Goal: Task Accomplishment & Management: Use online tool/utility

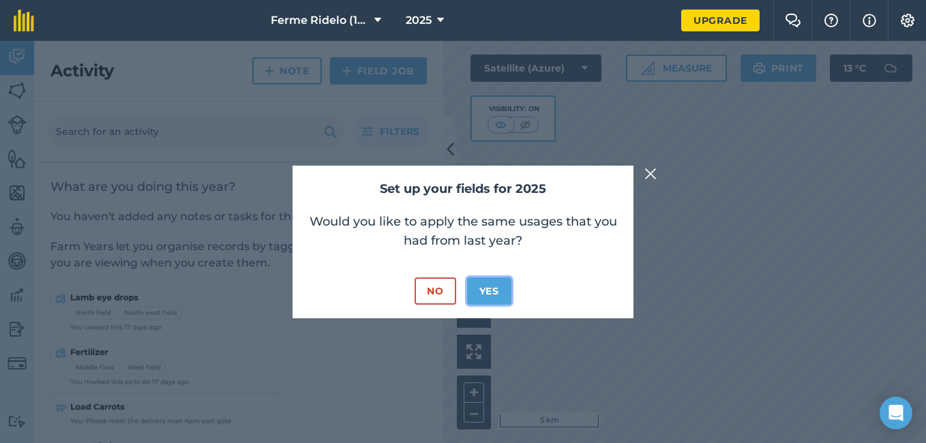
click at [490, 291] on button "Yes" at bounding box center [489, 290] width 44 height 27
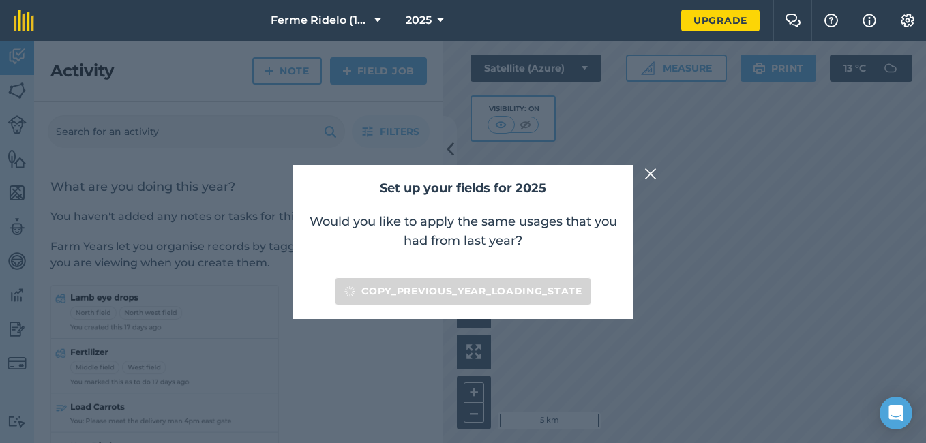
click at [650, 172] on img at bounding box center [650, 174] width 12 height 16
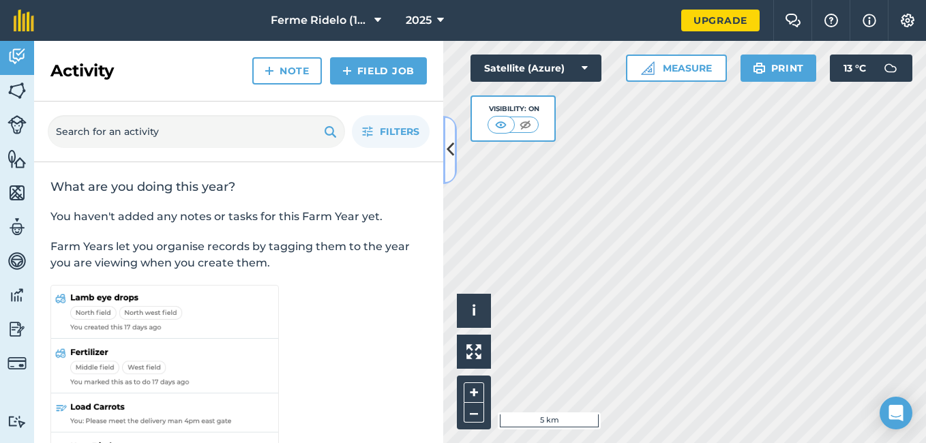
click at [446, 166] on button at bounding box center [450, 150] width 14 height 68
click at [446, 166] on div "Activity Fields Livestock Features Maps Team Vehicles Data Reporting Billing Tu…" at bounding box center [463, 242] width 926 height 402
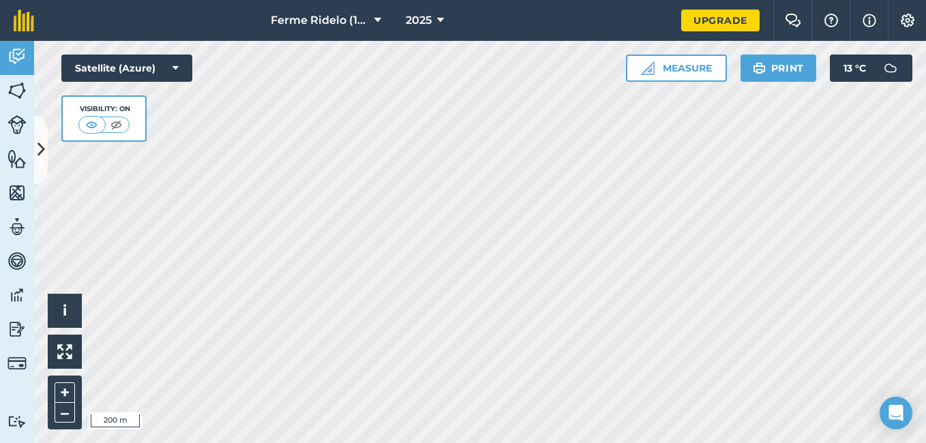
drag, startPoint x: 446, startPoint y: 166, endPoint x: 386, endPoint y: 459, distance: 299.3
click at [386, 442] on html "Ferme Ridelo (1987) EN. 2025 Upgrade Farm Chat Help Info Settings Map printing …" at bounding box center [463, 221] width 926 height 443
click at [27, 90] on link "Fields" at bounding box center [17, 92] width 34 height 34
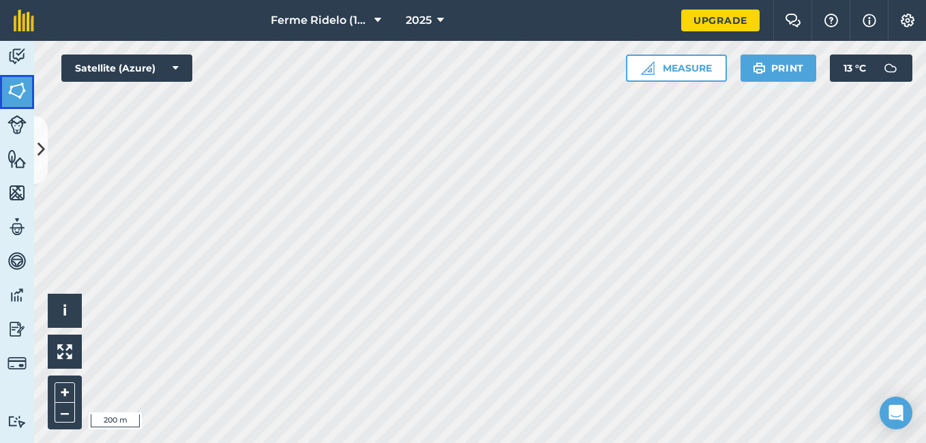
click at [18, 85] on img at bounding box center [16, 90] width 19 height 20
click at [33, 140] on link "Livestock" at bounding box center [17, 126] width 34 height 34
drag, startPoint x: 33, startPoint y: 140, endPoint x: 45, endPoint y: 139, distance: 11.7
click at [33, 140] on link "Livestock" at bounding box center [17, 126] width 34 height 34
click at [39, 139] on icon at bounding box center [40, 150] width 7 height 24
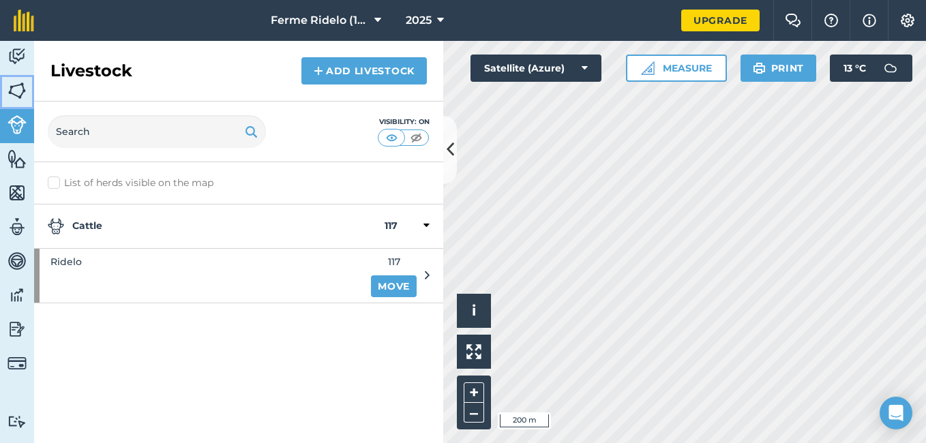
click at [26, 96] on img at bounding box center [16, 90] width 19 height 20
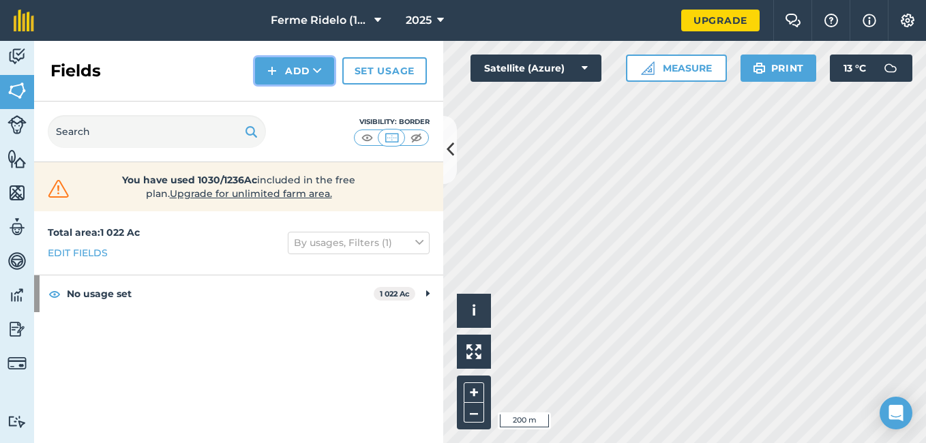
click at [306, 72] on button "Add" at bounding box center [294, 70] width 79 height 27
click at [303, 68] on button "Add" at bounding box center [294, 70] width 79 height 27
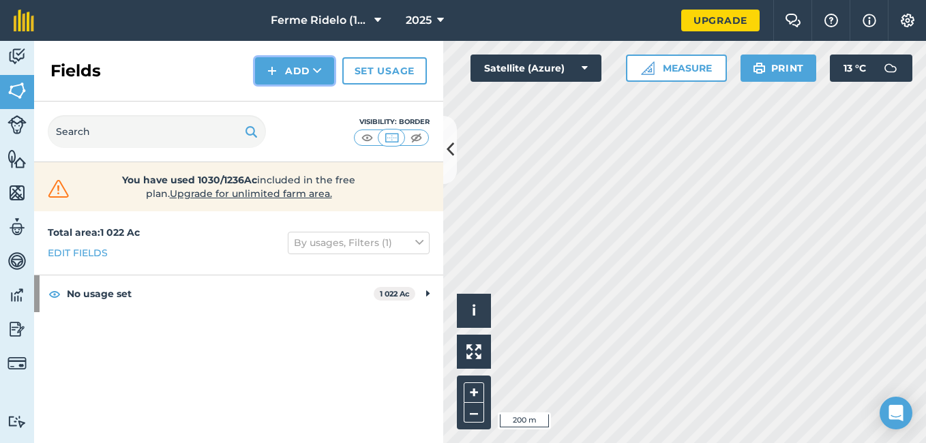
click at [303, 68] on button "Add" at bounding box center [294, 70] width 79 height 27
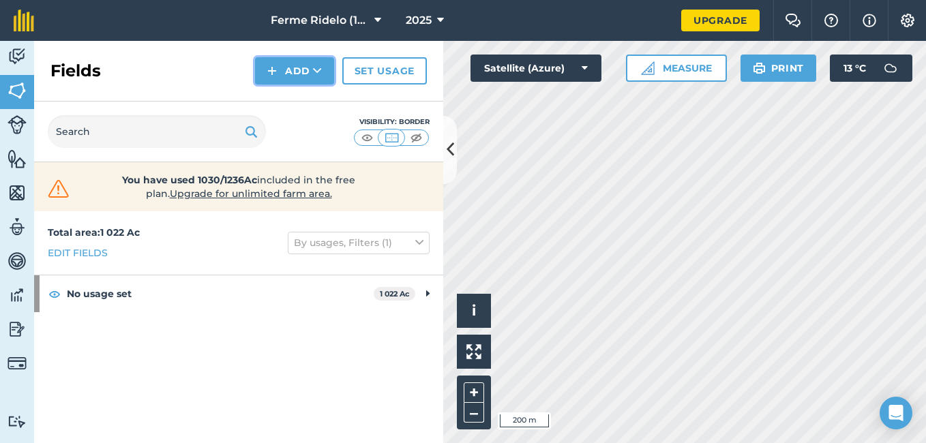
click at [303, 68] on button "Add" at bounding box center [294, 70] width 79 height 27
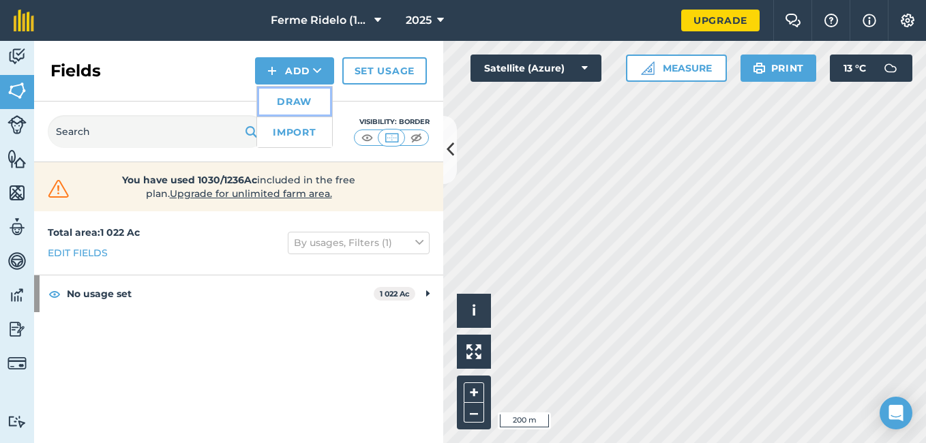
click at [305, 104] on link "Draw" at bounding box center [294, 102] width 75 height 30
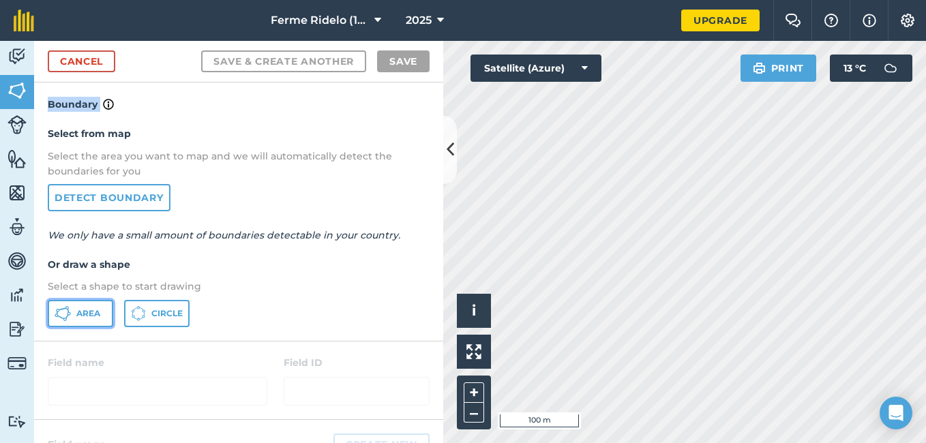
click at [88, 312] on span "Area" at bounding box center [88, 313] width 24 height 11
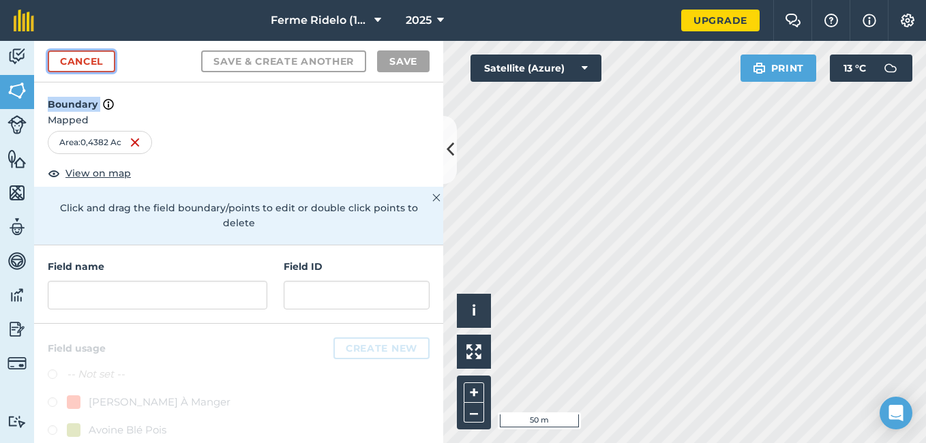
click at [81, 58] on link "Cancel" at bounding box center [81, 61] width 67 height 22
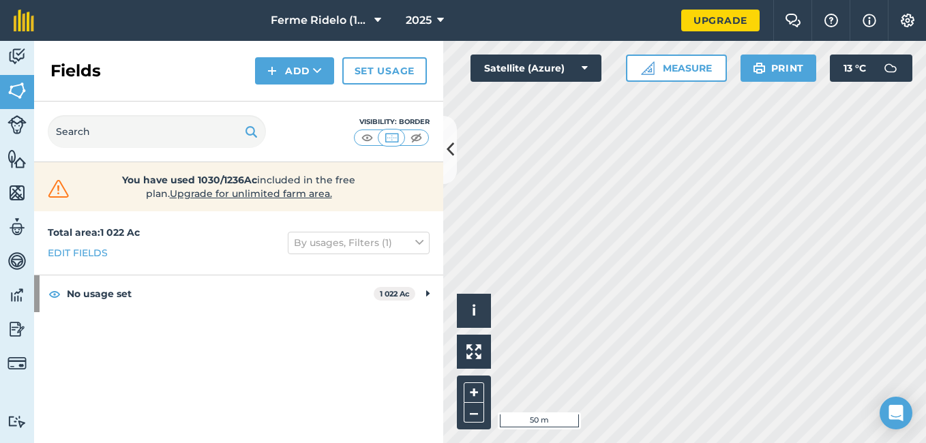
drag, startPoint x: 368, startPoint y: 86, endPoint x: 321, endPoint y: 231, distance: 152.6
click at [294, 77] on button "Add" at bounding box center [294, 70] width 79 height 27
click at [289, 106] on link "Draw" at bounding box center [294, 102] width 75 height 30
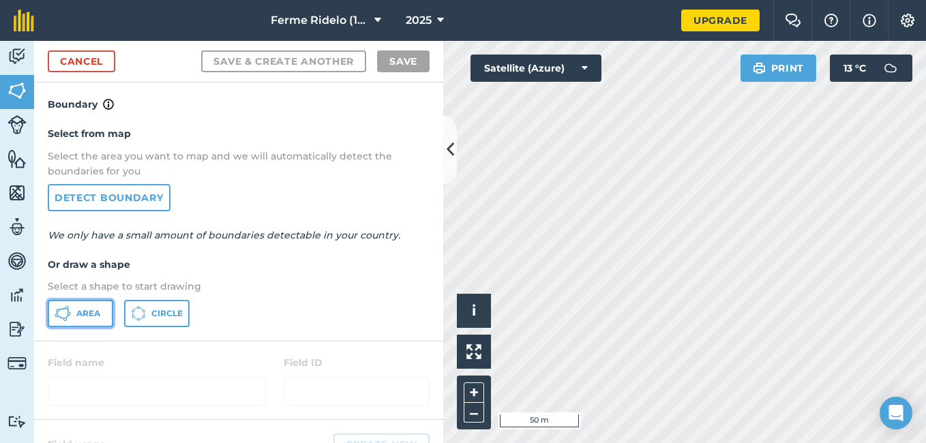
click at [95, 314] on span "Area" at bounding box center [88, 313] width 24 height 11
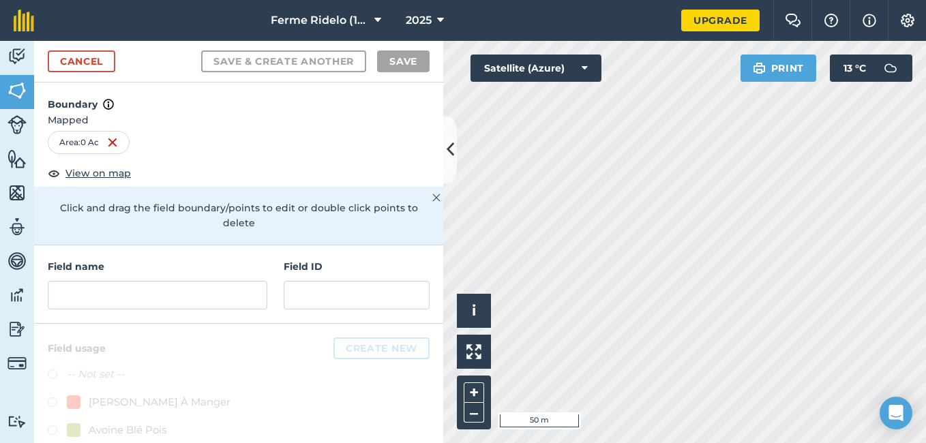
click at [585, 56] on div "Click to start drawing i © 2025 TomTom, Microsoft 50 m + – Satellite (Azure) Pr…" at bounding box center [684, 242] width 483 height 402
click at [597, 64] on button "Satellite (Azure)" at bounding box center [535, 68] width 131 height 27
click at [600, 64] on button "Satellite (Azure)" at bounding box center [535, 68] width 131 height 27
click at [796, 222] on div "Click to start drawing i © 2025 TomTom, Microsoft 50 m + – Satellite (Azure) Pr…" at bounding box center [684, 242] width 483 height 402
click at [77, 59] on link "Cancel" at bounding box center [81, 61] width 67 height 22
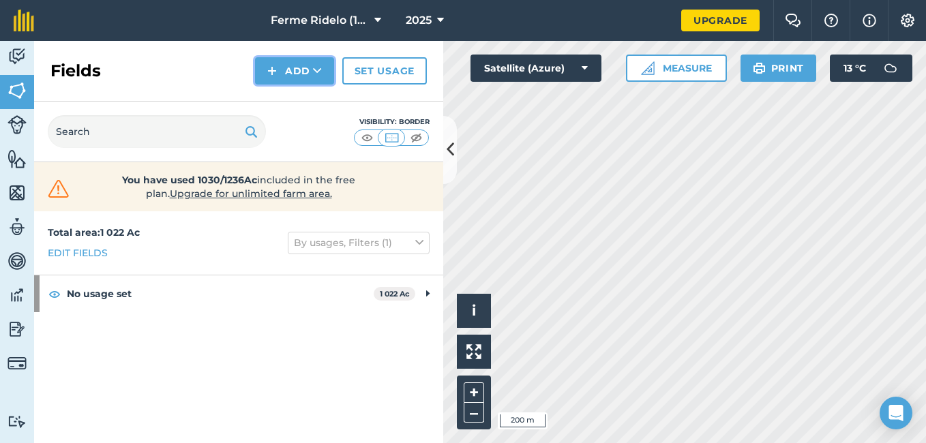
click at [292, 68] on button "Add" at bounding box center [294, 70] width 79 height 27
click at [301, 74] on button "Add" at bounding box center [294, 70] width 79 height 27
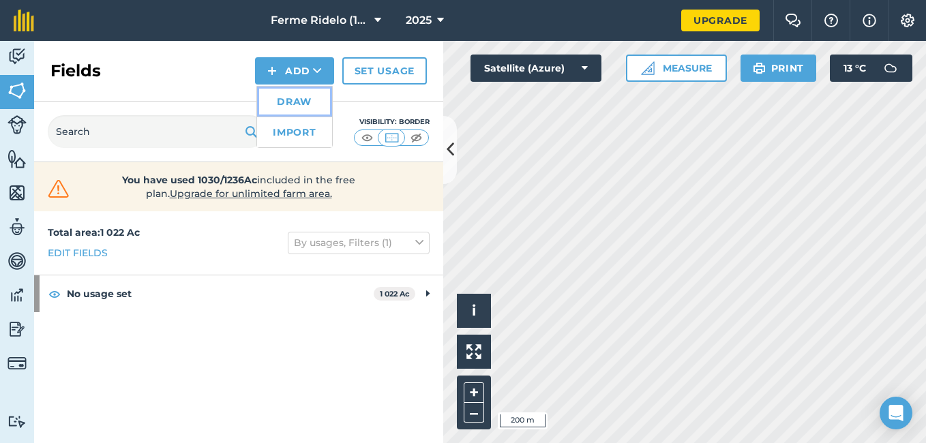
click at [292, 103] on link "Draw" at bounding box center [294, 102] width 75 height 30
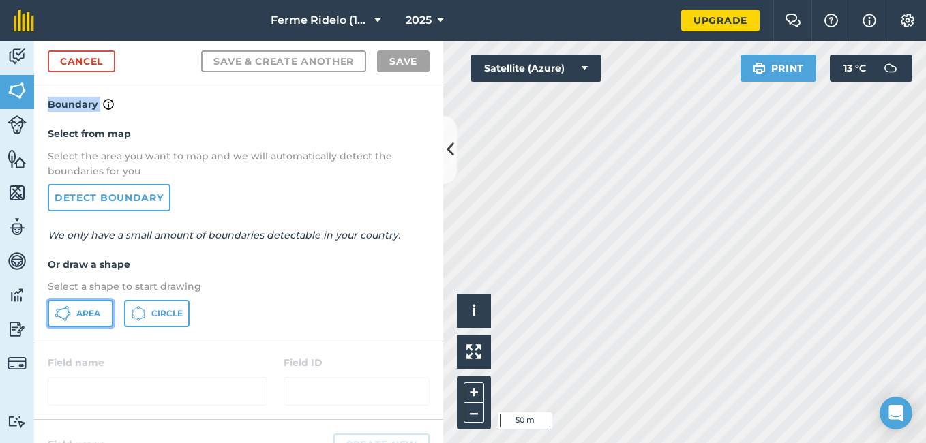
drag, startPoint x: 93, startPoint y: 314, endPoint x: 108, endPoint y: 301, distance: 19.8
click at [92, 309] on span "Area" at bounding box center [88, 313] width 24 height 11
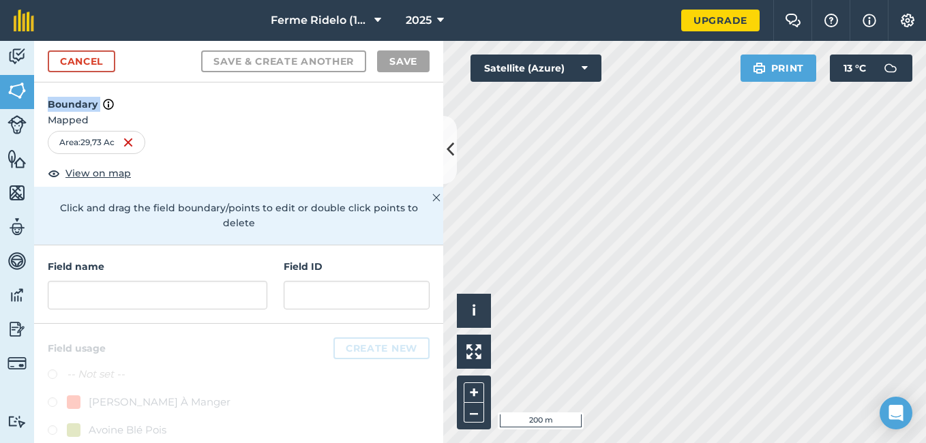
click at [821, 62] on div "Click to start drawing i © 2025 TomTom, Microsoft 200 m + – Satellite (Azure) P…" at bounding box center [684, 242] width 483 height 402
click at [91, 59] on link "Cancel" at bounding box center [81, 61] width 67 height 22
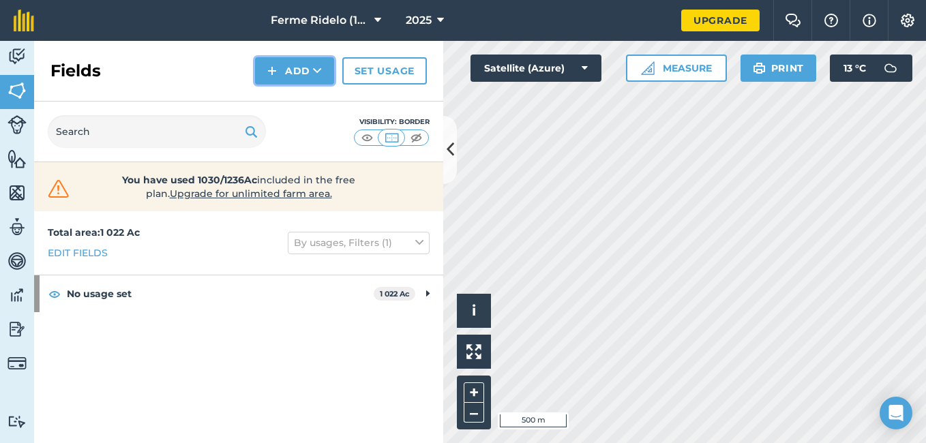
click at [309, 70] on button "Add" at bounding box center [294, 70] width 79 height 27
click at [301, 67] on button "Add" at bounding box center [294, 70] width 79 height 27
drag, startPoint x: 301, startPoint y: 67, endPoint x: 300, endPoint y: 107, distance: 39.5
click at [300, 85] on button "Add Draw Import" at bounding box center [294, 70] width 79 height 27
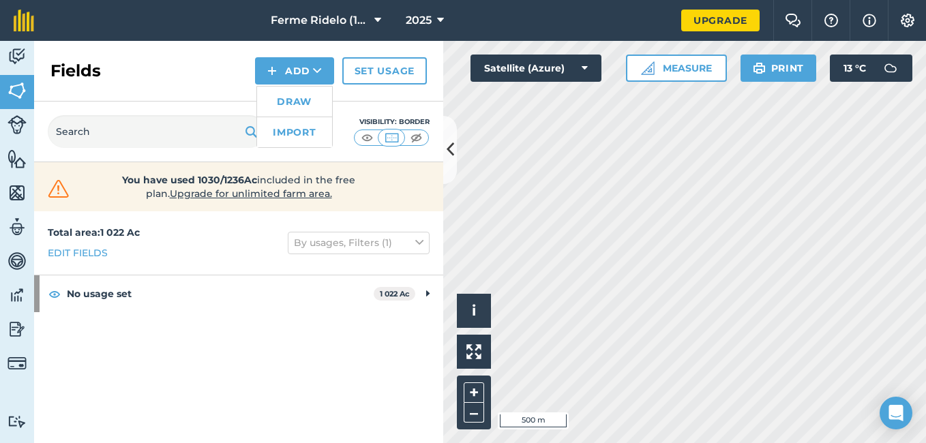
click at [300, 107] on div "Visibility: Border" at bounding box center [238, 132] width 409 height 61
click at [301, 67] on button "Add" at bounding box center [294, 70] width 79 height 27
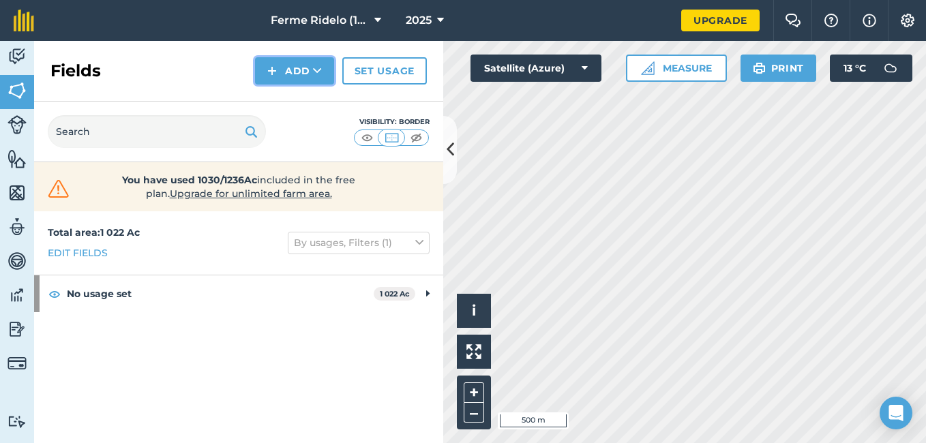
click at [299, 74] on button "Add" at bounding box center [294, 70] width 79 height 27
click at [293, 102] on link "Draw" at bounding box center [294, 102] width 75 height 30
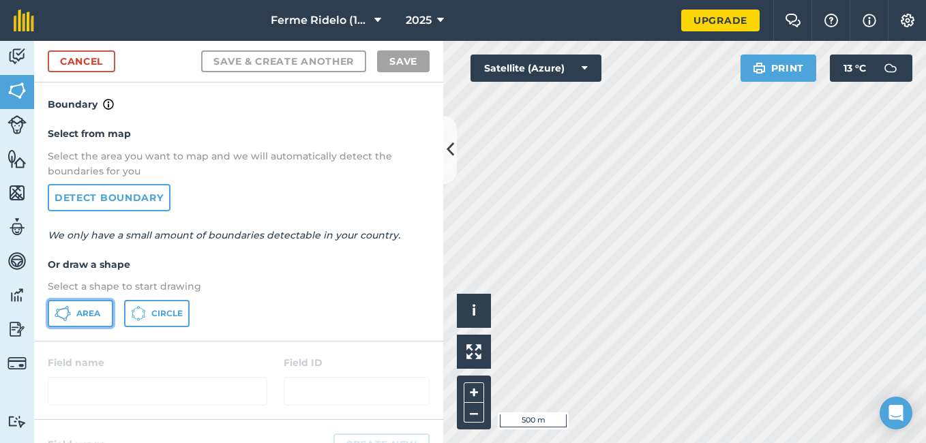
click at [85, 314] on span "Area" at bounding box center [88, 313] width 24 height 11
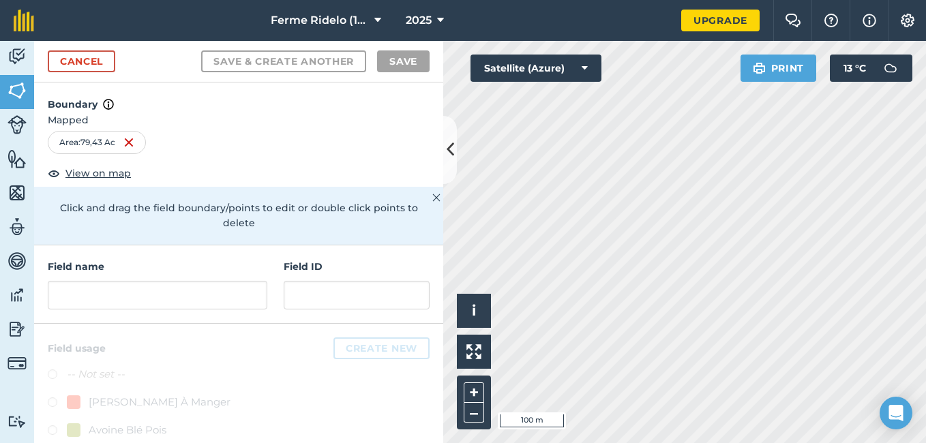
click at [753, 72] on div "Click to start drawing i © 2025 TomTom, Microsoft 100 m + – Satellite (Azure) P…" at bounding box center [684, 242] width 483 height 402
click at [755, 71] on img at bounding box center [758, 68] width 13 height 16
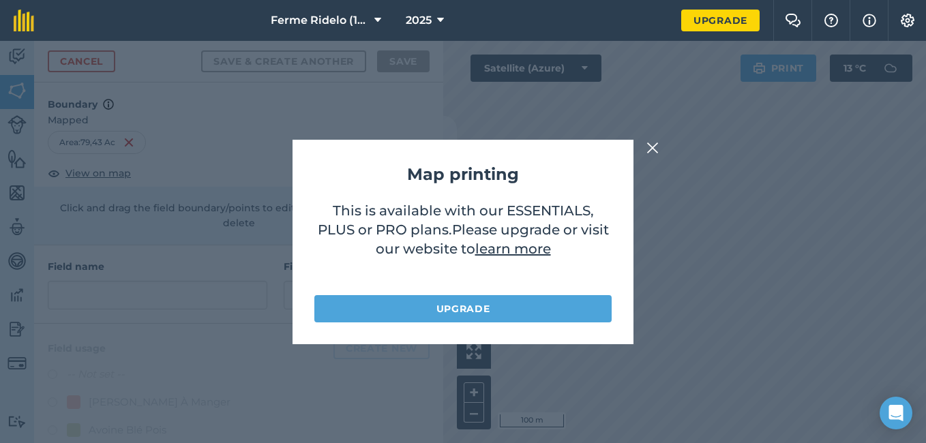
click at [652, 148] on img at bounding box center [652, 148] width 12 height 16
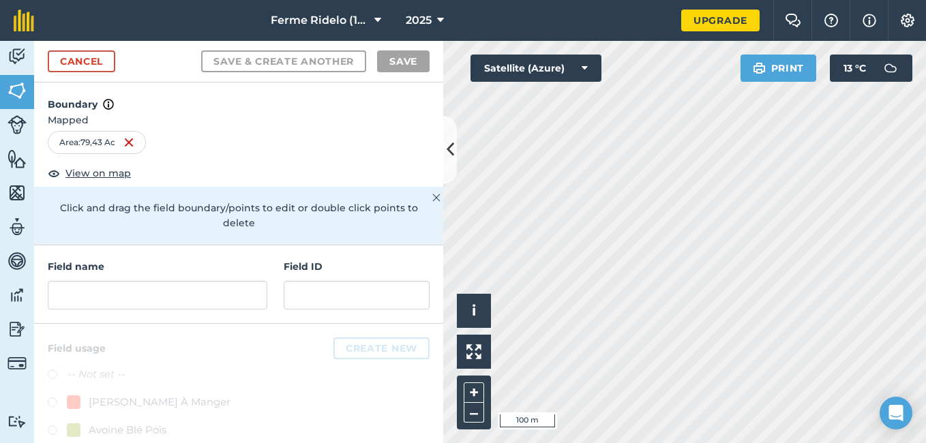
click at [663, 442] on html "Ferme Ridelo (1987) EN. 2025 Upgrade Farm Chat Help Info Settings Map printing …" at bounding box center [463, 221] width 926 height 443
click at [626, 27] on div "Ferme Ridelo (1987) EN. 2025 Upgrade Farm Chat Help Info Settings Map printing …" at bounding box center [463, 221] width 926 height 443
click at [626, 27] on nav "Ferme Ridelo (1987) EN. 2025" at bounding box center [364, 20] width 633 height 41
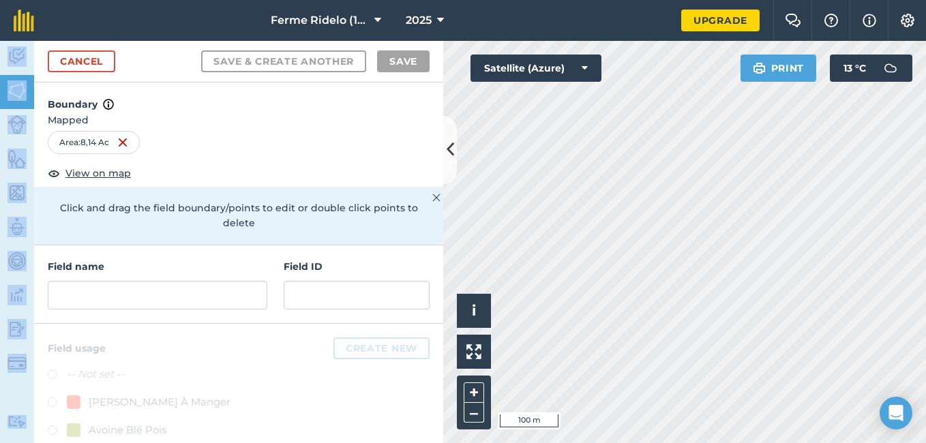
click at [555, 442] on html "Ferme Ridelo (1987) EN. 2025 Upgrade Farm Chat Help Info Settings Map printing …" at bounding box center [463, 221] width 926 height 443
click at [583, 442] on html "Ferme Ridelo (1987) EN. 2025 Upgrade Farm Chat Help Info Settings Map printing …" at bounding box center [463, 221] width 926 height 443
click at [740, 63] on button "Print" at bounding box center [778, 68] width 76 height 27
click at [737, 64] on div "Click to start drawing i © 2025 TomTom, Microsoft 100 m + – Satellite (Azure) P…" at bounding box center [684, 242] width 483 height 402
click at [78, 65] on link "Cancel" at bounding box center [81, 61] width 67 height 22
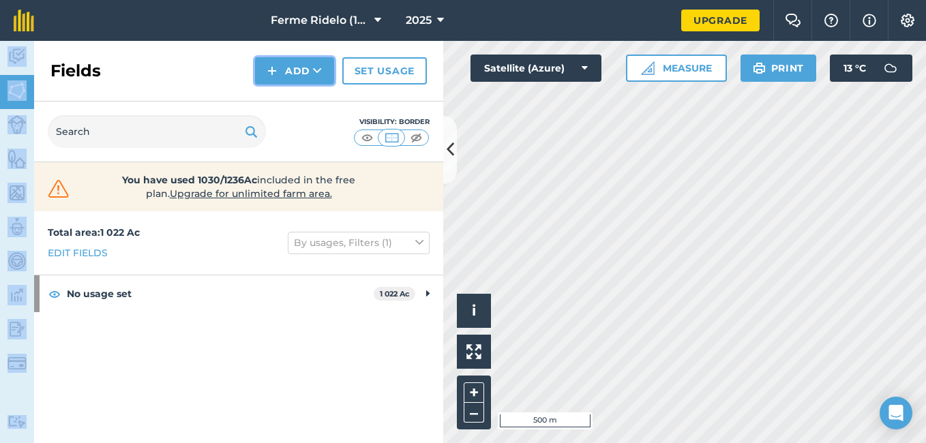
click at [297, 75] on button "Add" at bounding box center [294, 70] width 79 height 27
click at [289, 104] on link "Draw" at bounding box center [294, 102] width 75 height 30
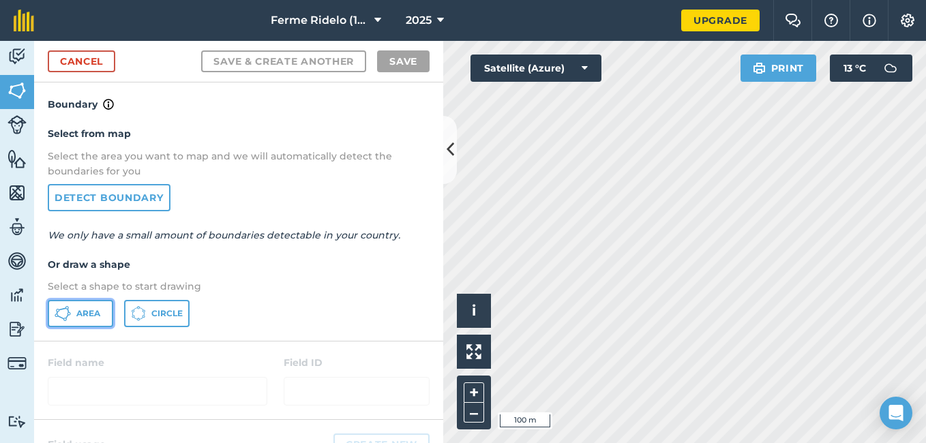
click at [95, 315] on span "Area" at bounding box center [88, 313] width 24 height 11
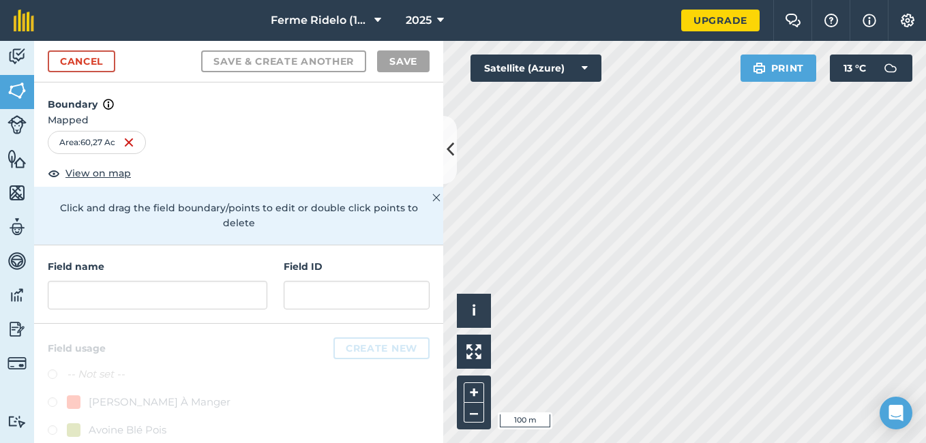
click at [925, 166] on html "Ferme Ridelo (1987) EN. 2025 Upgrade Farm Chat Help Info Settings Map printing …" at bounding box center [463, 221] width 926 height 443
click at [91, 60] on link "Cancel" at bounding box center [81, 61] width 67 height 22
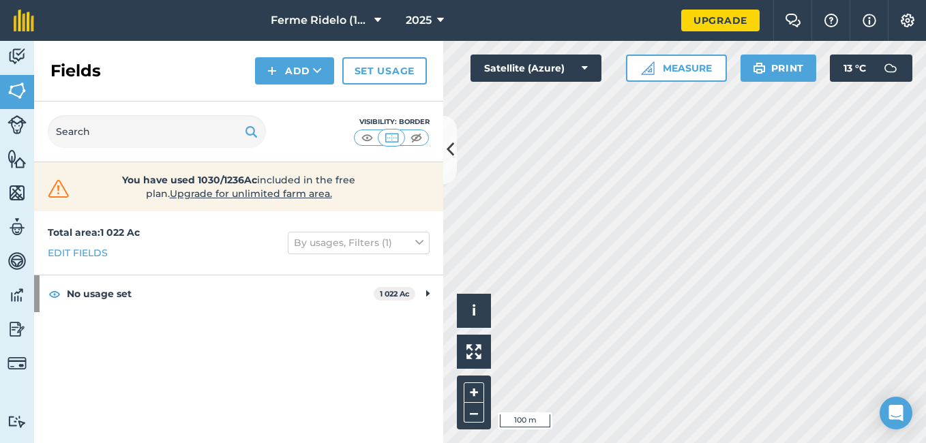
click at [695, 0] on html "Ferme Ridelo (1987) EN. 2025 Upgrade Farm Chat Help Info Settings Map printing …" at bounding box center [463, 221] width 926 height 443
click at [293, 69] on button "Add" at bounding box center [294, 70] width 79 height 27
click at [281, 106] on link "Draw" at bounding box center [294, 102] width 75 height 30
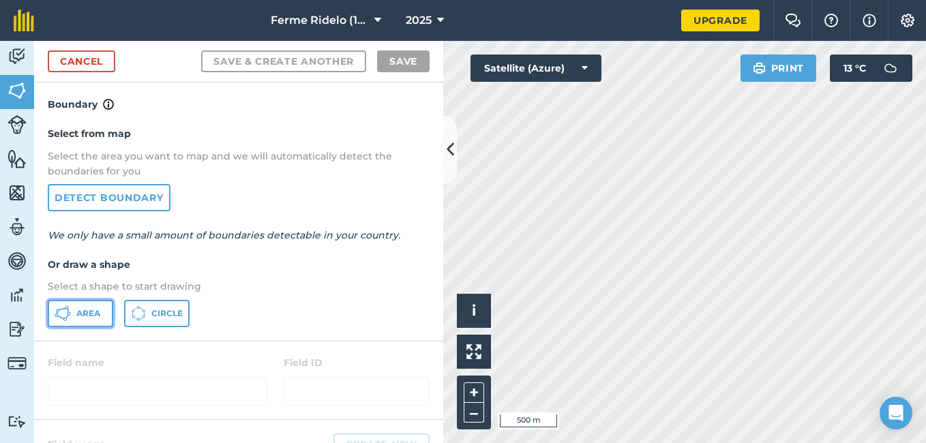
click at [89, 317] on span "Area" at bounding box center [88, 313] width 24 height 11
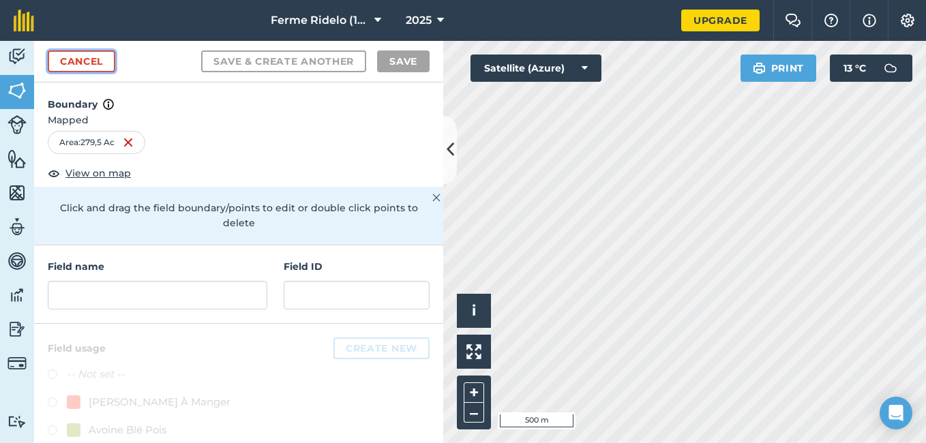
click at [91, 59] on link "Cancel" at bounding box center [81, 61] width 67 height 22
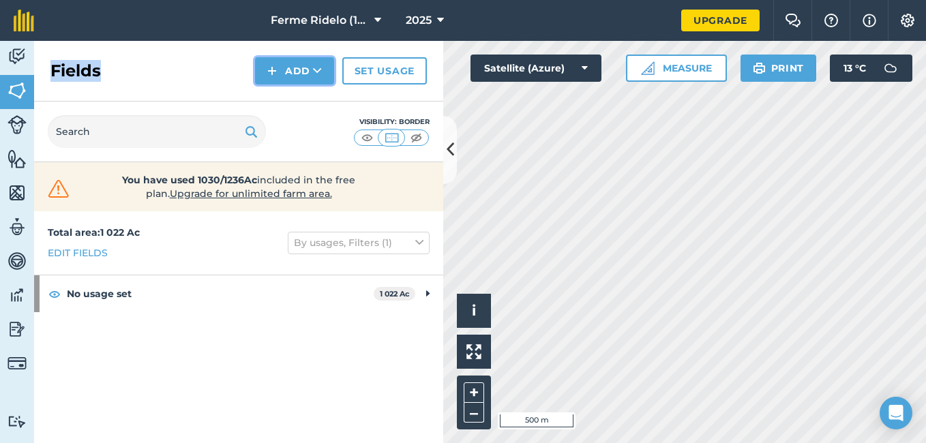
click at [294, 72] on button "Add" at bounding box center [294, 70] width 79 height 27
click at [285, 102] on link "Draw" at bounding box center [294, 102] width 75 height 30
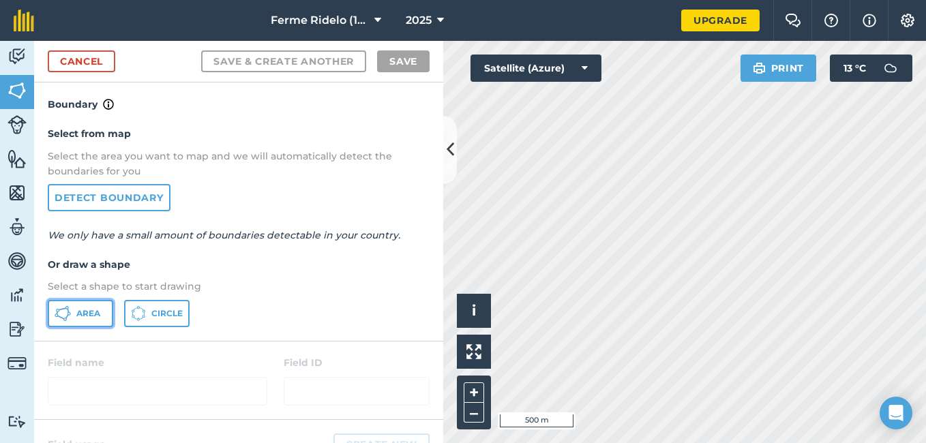
click at [94, 317] on span "Area" at bounding box center [88, 313] width 24 height 11
click at [925, 100] on html "Ferme Ridelo (1987) EN. 2025 Upgrade Farm Chat Help Info Settings Map printing …" at bounding box center [463, 221] width 926 height 443
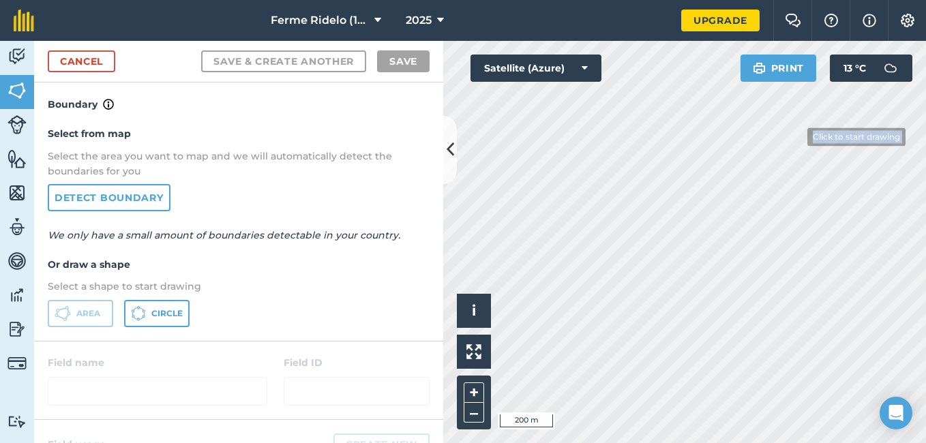
click at [795, 140] on div "Click to start drawing i © 2025 TomTom, Microsoft 200 m + – Satellite (Azure) P…" at bounding box center [684, 242] width 483 height 402
drag, startPoint x: 823, startPoint y: 70, endPoint x: 928, endPoint y: 67, distance: 104.3
click at [925, 67] on html "Ferme Ridelo (1987) EN. 2025 Upgrade Farm Chat Help Info Settings Map printing …" at bounding box center [463, 221] width 926 height 443
click at [871, 64] on div "Click to start drawing i © 2025 TomTom, Microsoft 200 m + – Satellite (Azure) P…" at bounding box center [684, 242] width 483 height 402
click at [830, 51] on div "Click to start drawing i © 2025 TomTom, Microsoft 200 m + – Satellite (Azure) P…" at bounding box center [684, 242] width 483 height 402
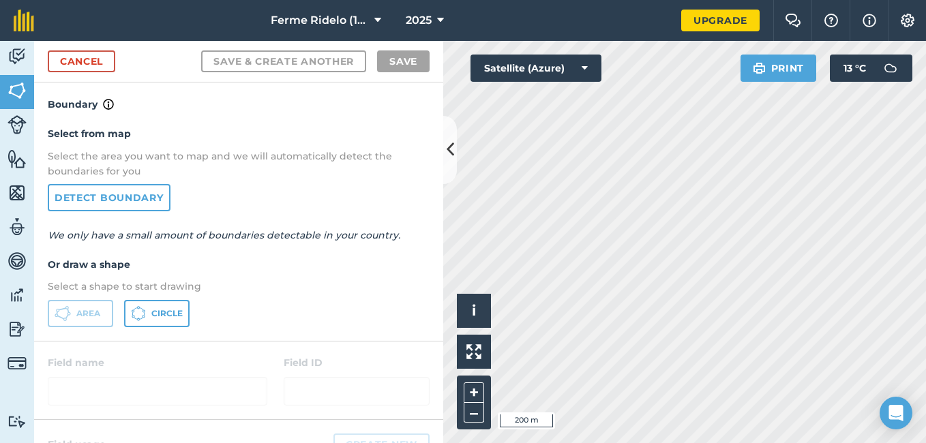
drag, startPoint x: 849, startPoint y: 59, endPoint x: 882, endPoint y: 73, distance: 35.4
click at [863, 81] on div "Click to start drawing i © 2025 TomTom, Microsoft 200 m + – Satellite (Azure) P…" at bounding box center [684, 242] width 483 height 402
click at [879, 74] on button "13 ° C" at bounding box center [870, 68] width 82 height 27
click at [881, 74] on img at bounding box center [889, 68] width 27 height 27
click at [882, 73] on img at bounding box center [889, 68] width 27 height 27
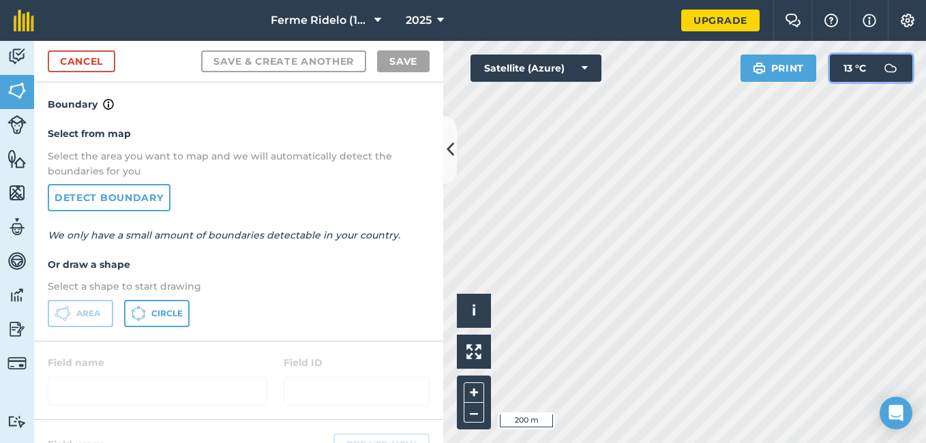
click at [882, 73] on img at bounding box center [889, 68] width 27 height 27
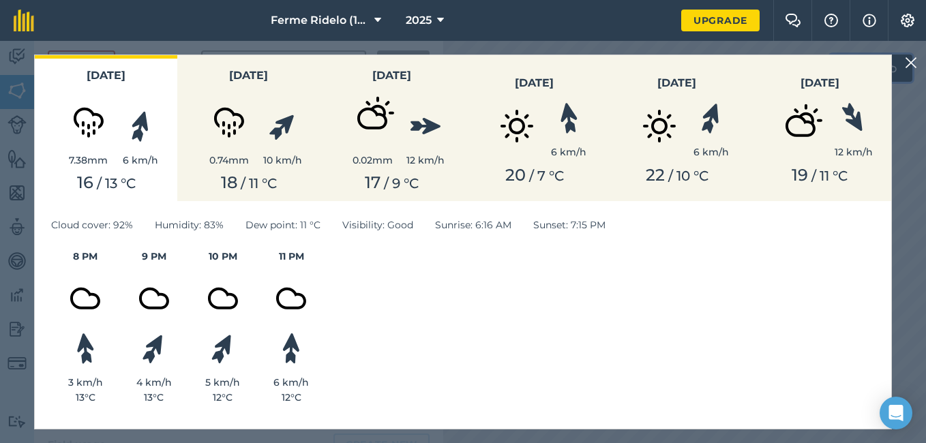
drag, startPoint x: 882, startPoint y: 73, endPoint x: 692, endPoint y: 177, distance: 216.9
click at [692, 177] on body "Ferme Ridelo (1987) EN. 2025 Upgrade Farm Chat Help Info Settings Map printing …" at bounding box center [463, 221] width 926 height 443
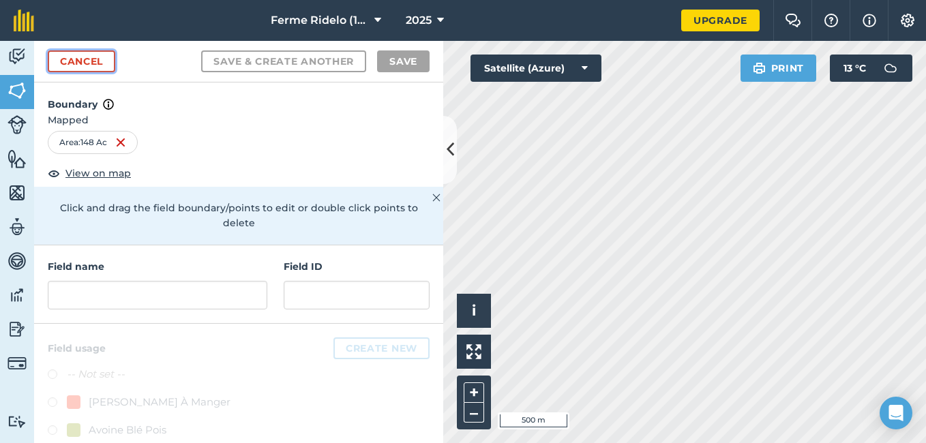
click at [103, 66] on link "Cancel" at bounding box center [81, 61] width 67 height 22
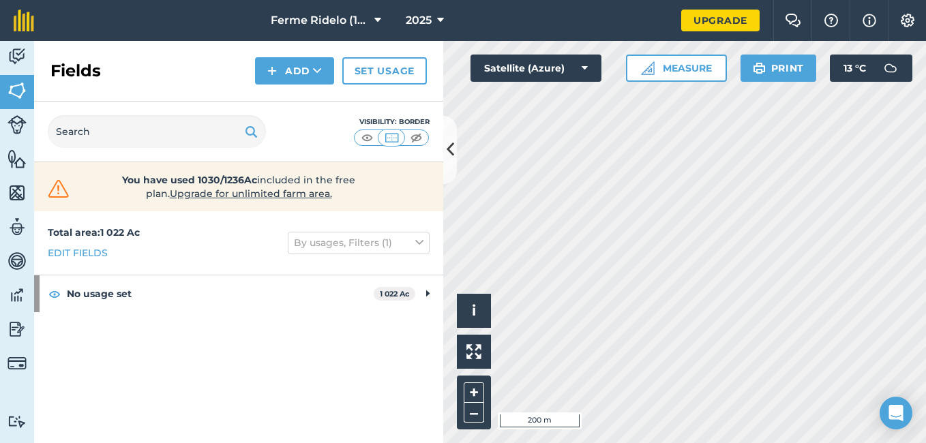
click at [789, 72] on div "Click to start drawing i © 2025 TomTom, Microsoft 200 m + – Satellite (Azure) M…" at bounding box center [684, 242] width 483 height 402
click at [827, 33] on div "Ferme Ridelo (1987) EN. 2025 Upgrade Farm Chat Help Info Settings Map printing …" at bounding box center [463, 221] width 926 height 443
click at [570, 442] on html "Ferme Ridelo (1987) EN. 2025 Upgrade Farm Chat Help Info Settings Map printing …" at bounding box center [463, 221] width 926 height 443
click at [536, 442] on html "Ferme Ridelo (1987) EN. 2025 Upgrade Farm Chat Help Info Settings Map printing …" at bounding box center [463, 221] width 926 height 443
click at [812, 76] on div "Click to start drawing i © 2025 TomTom, Microsoft 200 m + – Satellite (Azure) M…" at bounding box center [684, 242] width 483 height 402
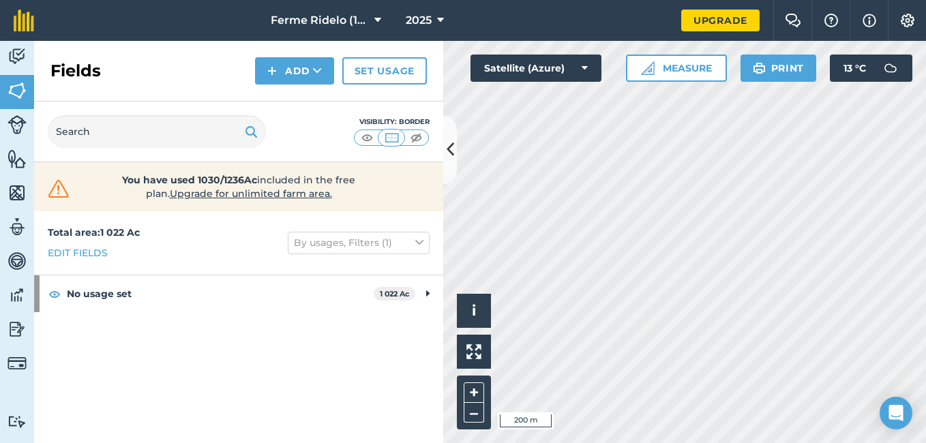
click at [705, 442] on html "Ferme Ridelo (1987) EN. 2025 Upgrade Farm Chat Help Info Settings Map printing …" at bounding box center [463, 221] width 926 height 443
click at [723, 64] on div "Click to start drawing i © 2025 TomTom, Microsoft 200 m + – Satellite (Azure) M…" at bounding box center [684, 242] width 483 height 402
click at [545, 442] on html "Ferme Ridelo (1987) EN. 2025 Upgrade Farm Chat Help Info Settings Map printing …" at bounding box center [463, 221] width 926 height 443
click at [573, 56] on div "Click to start drawing i © 2025 TomTom, Microsoft 100 m + – Satellite (Azure) M…" at bounding box center [684, 242] width 483 height 402
click at [671, 442] on html "Ferme Ridelo (1987) EN. 2025 Upgrade Farm Chat Help Info Settings Map printing …" at bounding box center [463, 221] width 926 height 443
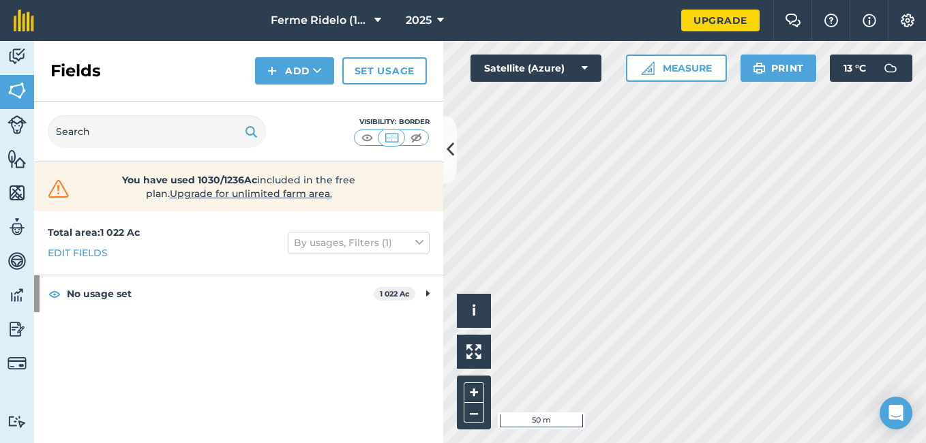
click at [858, 442] on html "Ferme Ridelo (1987) EN. 2025 Upgrade Farm Chat Help Info Settings Map printing …" at bounding box center [463, 221] width 926 height 443
click at [679, 0] on html "Ferme Ridelo (1987) EN. 2025 Upgrade Farm Chat Help Info Settings Map printing …" at bounding box center [463, 221] width 926 height 443
click at [655, 16] on div "Ferme Ridelo (1987) EN. 2025 Upgrade Farm Chat Help Info Settings Map printing …" at bounding box center [463, 221] width 926 height 443
click at [925, 157] on html "Ferme Ridelo (1987) EN. 2025 Upgrade Farm Chat Help Info Settings Map printing …" at bounding box center [463, 221] width 926 height 443
click at [545, 442] on html "Ferme Ridelo (1987) EN. 2025 Upgrade Farm Chat Help Info Settings Map printing …" at bounding box center [463, 221] width 926 height 443
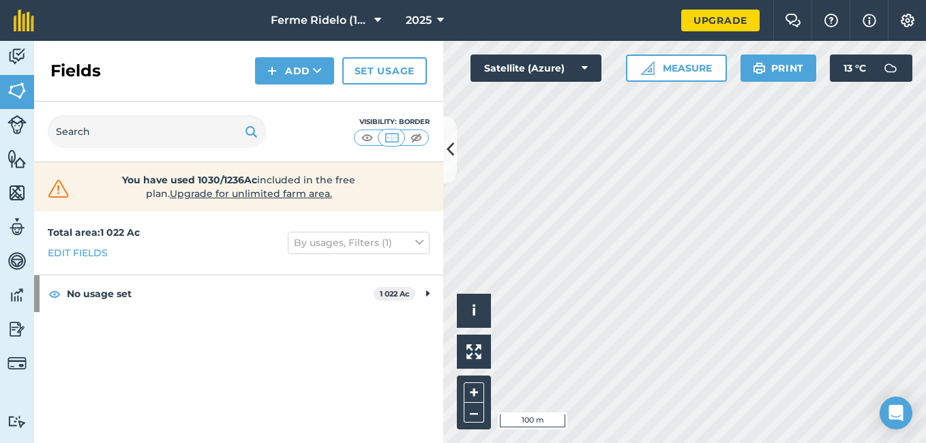
click at [467, 442] on html "Ferme Ridelo (1987) EN. 2025 Upgrade Farm Chat Help Info Settings Map printing …" at bounding box center [463, 221] width 926 height 443
click at [399, 442] on html "Ferme Ridelo (1987) EN. 2025 Upgrade Farm Chat Help Info Settings Map printing …" at bounding box center [463, 221] width 926 height 443
click at [461, 406] on div "Click to start drawing i © 2025 TomTom, Microsoft 100 m + –" at bounding box center [684, 242] width 483 height 402
click at [849, 0] on html "Ferme Ridelo (1987) EN. 2025 Upgrade Farm Chat Help Info Settings Map printing …" at bounding box center [463, 221] width 926 height 443
click at [780, 74] on div "Click to start drawing i © 2025 TomTom, Microsoft 100 m + – Satellite (Azure) M…" at bounding box center [684, 242] width 483 height 402
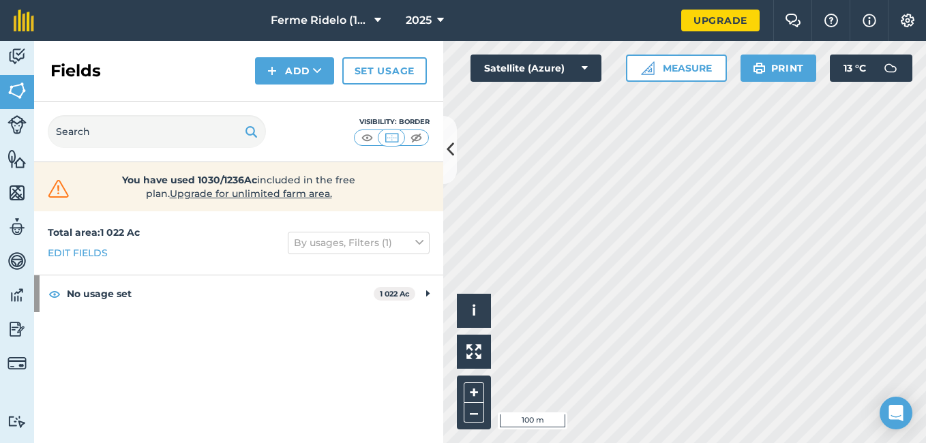
click at [610, 442] on html "Ferme Ridelo (1987) EN. 2025 Upgrade Farm Chat Help Info Settings Map printing …" at bounding box center [463, 221] width 926 height 443
click at [429, 134] on div "Activity Fields Livestock Features Maps Team Vehicles Data Reporting Billing Tu…" at bounding box center [463, 242] width 926 height 402
click at [719, 442] on html "Ferme Ridelo (1987) EN. 2025 Upgrade Farm Chat Help Info Settings Map printing …" at bounding box center [463, 221] width 926 height 443
click at [853, 76] on div "Click to start drawing i © 2025 TomTom, Microsoft 100 m + – Satellite (Azure) M…" at bounding box center [684, 242] width 483 height 402
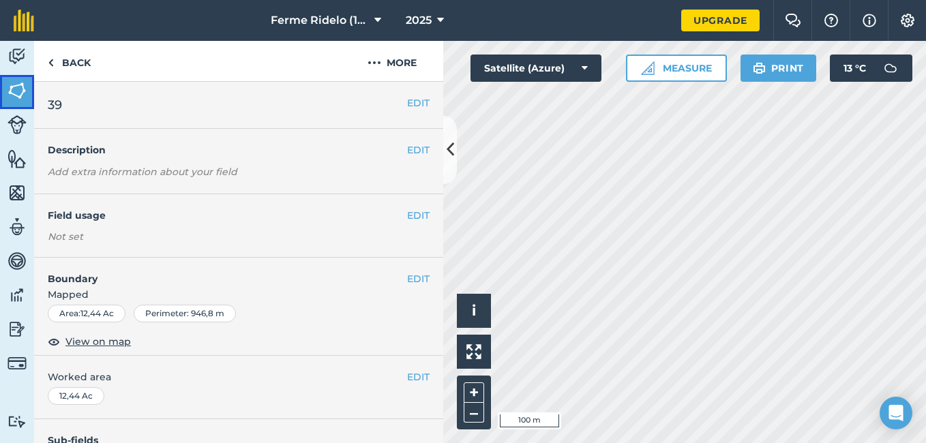
click at [18, 91] on img at bounding box center [16, 90] width 19 height 20
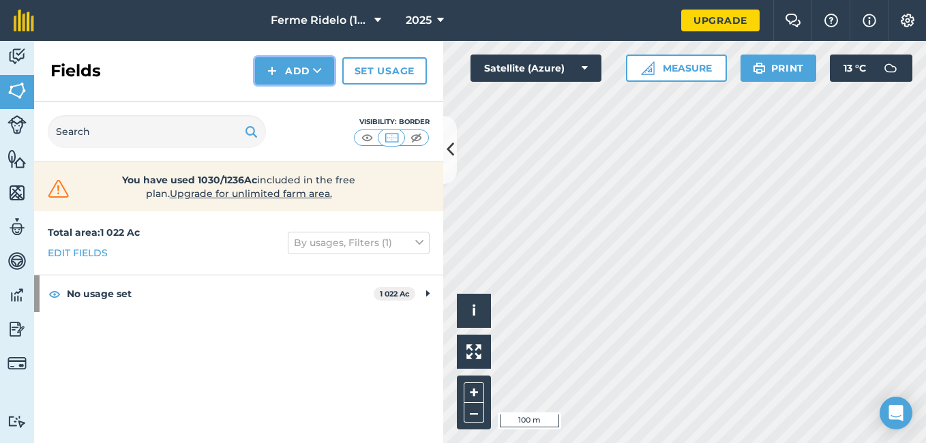
click at [294, 69] on button "Add" at bounding box center [294, 70] width 79 height 27
click at [298, 105] on link "Draw" at bounding box center [294, 102] width 75 height 30
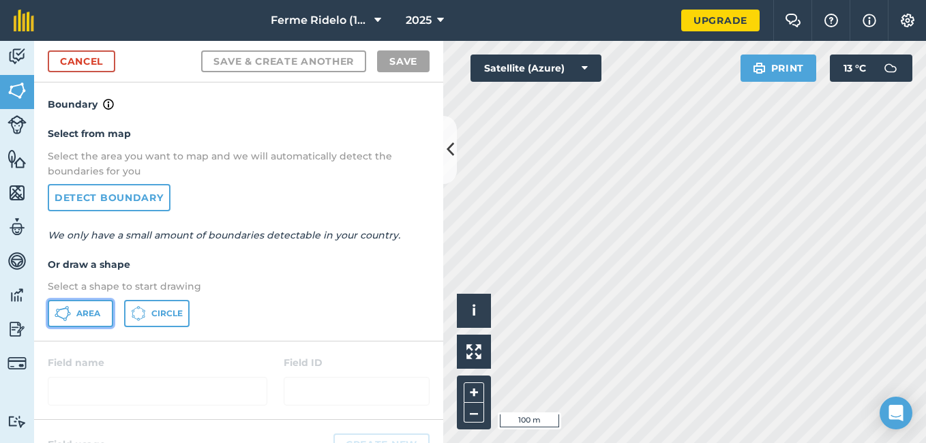
click at [83, 320] on button "Area" at bounding box center [80, 313] width 65 height 27
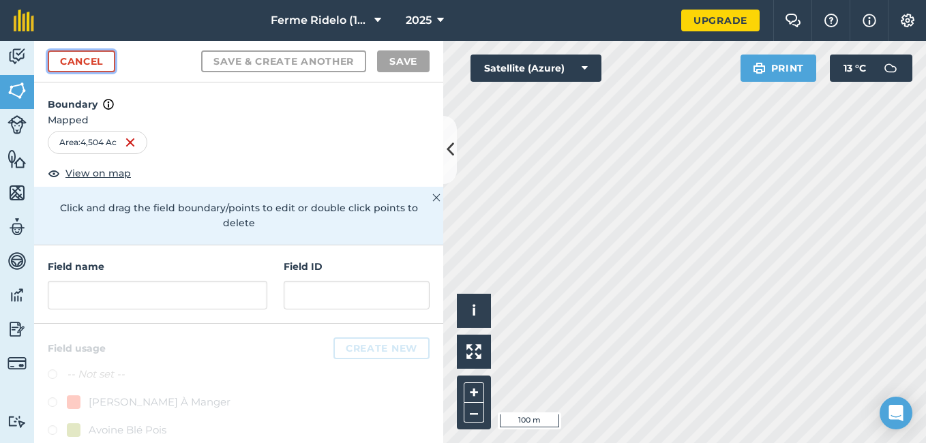
click at [66, 55] on link "Cancel" at bounding box center [81, 61] width 67 height 22
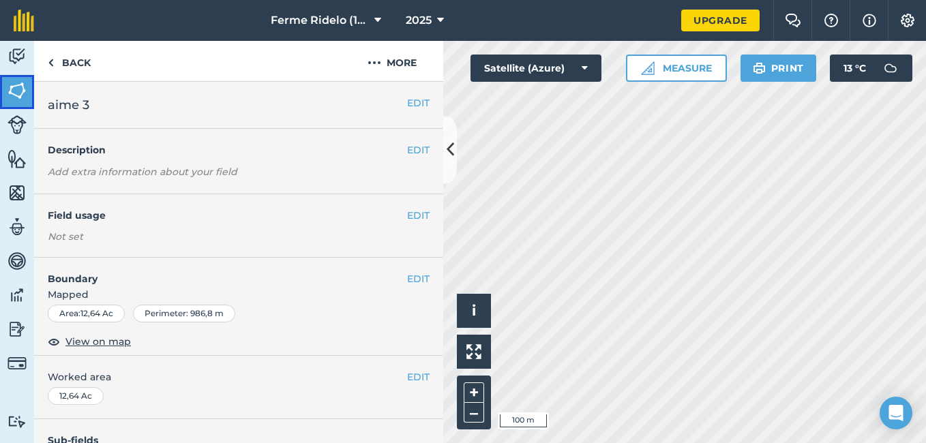
click at [22, 92] on img at bounding box center [16, 90] width 19 height 20
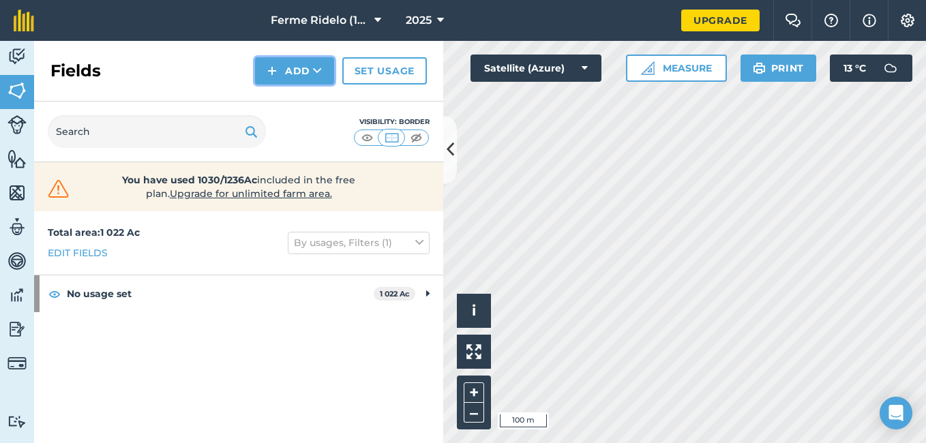
click at [301, 65] on button "Add" at bounding box center [294, 70] width 79 height 27
click at [284, 105] on link "Draw" at bounding box center [294, 102] width 75 height 30
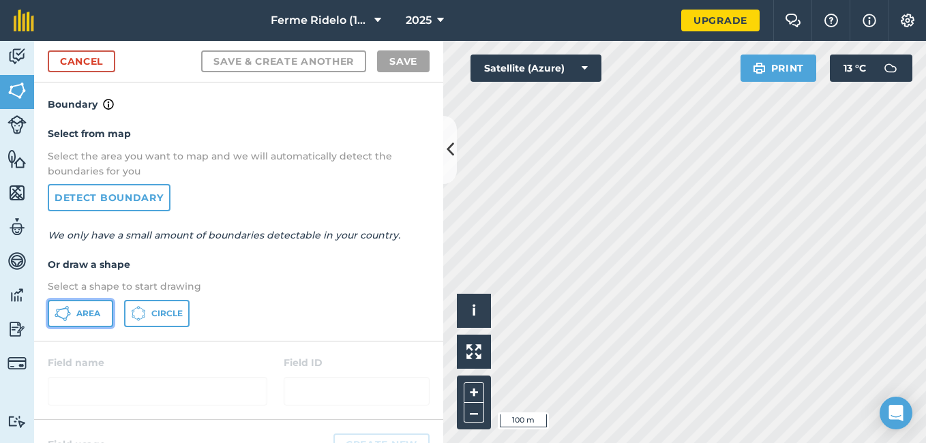
click at [92, 311] on span "Area" at bounding box center [88, 313] width 24 height 11
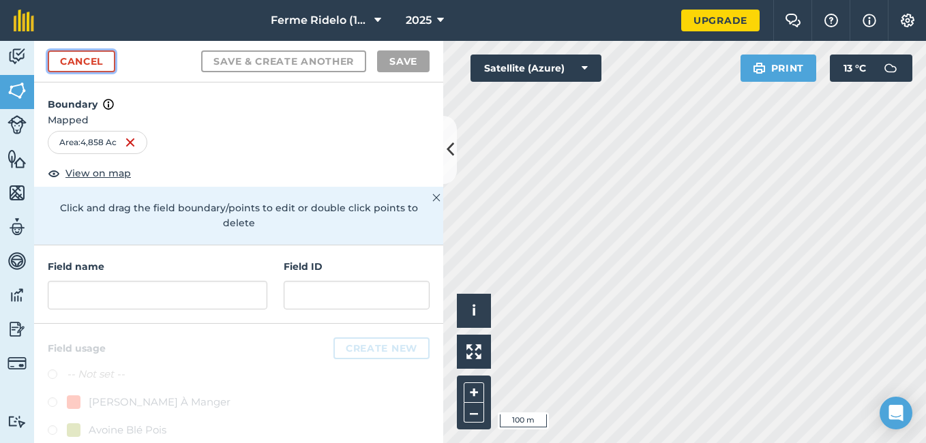
click at [95, 61] on link "Cancel" at bounding box center [81, 61] width 67 height 22
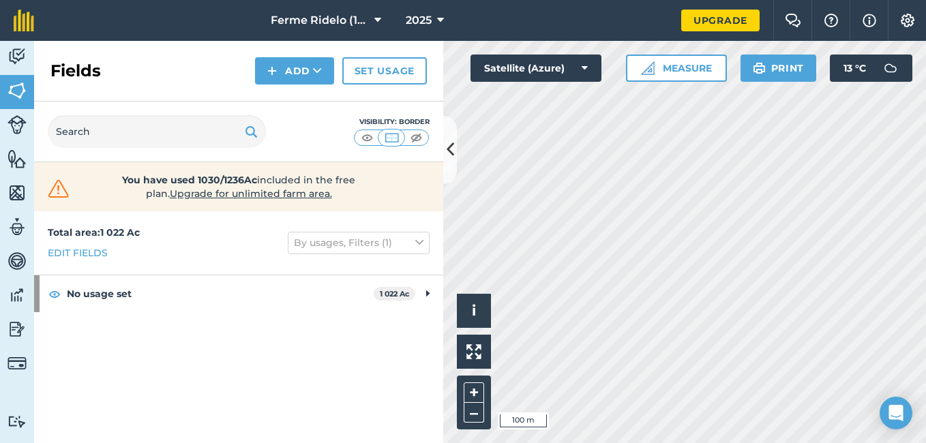
click at [620, 27] on div "Ferme Ridelo (1987) EN. 2025 Upgrade Farm Chat Help Info Settings Map printing …" at bounding box center [463, 221] width 926 height 443
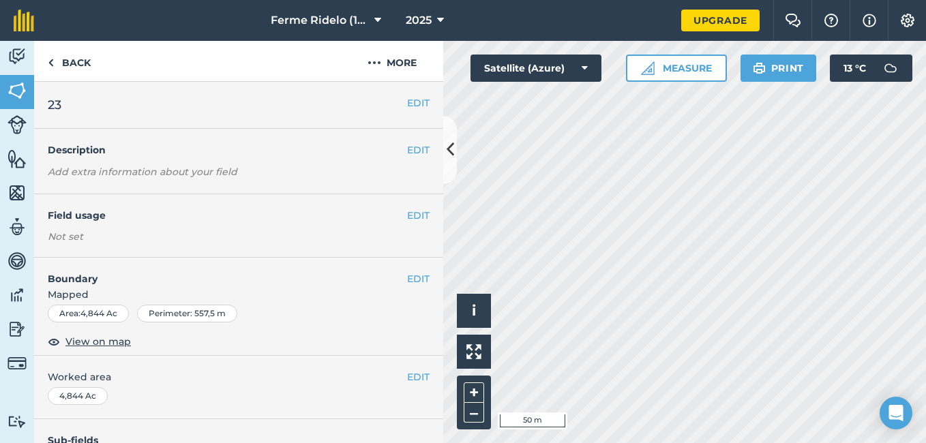
drag, startPoint x: 673, startPoint y: 472, endPoint x: 673, endPoint y: 463, distance: 9.6
click at [673, 442] on html "Ferme Ridelo (1987) EN. 2025 Upgrade Farm Chat Help Info Settings Map printing …" at bounding box center [463, 221] width 926 height 443
click at [844, 0] on html "Ferme Ridelo (1987) EN. 2025 Upgrade Farm Chat Help Info Settings Map printing …" at bounding box center [463, 221] width 926 height 443
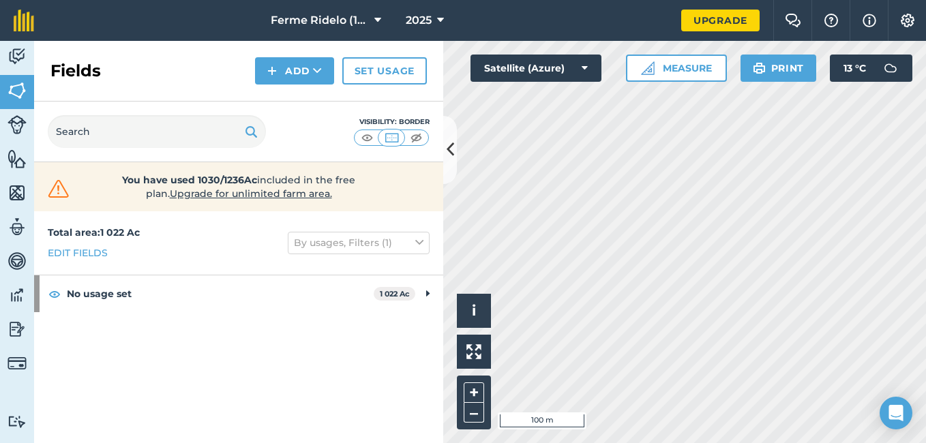
click at [442, 389] on div "Activity Fields Livestock Features Maps Team Vehicles Data Reporting Billing Tu…" at bounding box center [463, 242] width 926 height 402
click at [797, 73] on div "Click to start drawing i © 2025 TomTom, Microsoft 100 m + – Satellite (Azure) M…" at bounding box center [684, 242] width 483 height 402
click at [466, 420] on div "Click to start drawing i © 2025 TomTom, Microsoft 100 m + –" at bounding box center [684, 242] width 483 height 402
click at [485, 311] on div "Click to start drawing i © 2025 TomTom, Microsoft 100 m + –" at bounding box center [684, 242] width 483 height 402
click at [457, 348] on div "Click to start drawing i © 2025 TomTom, Microsoft 100 m + – Satellite (Azure) M…" at bounding box center [684, 242] width 483 height 402
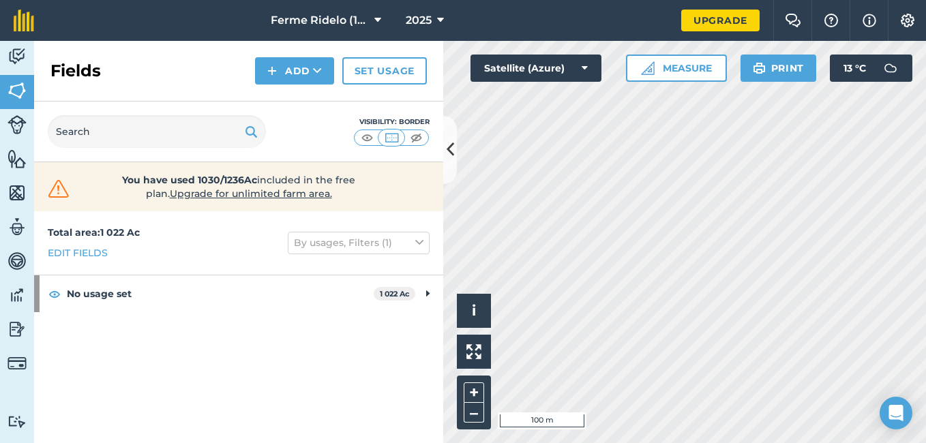
click at [482, 426] on div "Click to start drawing i © 2025 TomTom, Microsoft 100 m + –" at bounding box center [684, 242] width 483 height 402
click at [679, 442] on html "Ferme Ridelo (1987) EN. 2025 Upgrade Farm Chat Help Info Settings Map printing …" at bounding box center [463, 221] width 926 height 443
click at [438, 373] on div "Activity Fields Livestock Features Maps Team Vehicles Data Reporting Billing Tu…" at bounding box center [463, 242] width 926 height 402
click at [657, 76] on div "Click to start drawing i © 2025 TomTom, Microsoft 100 m + – Satellite (Azure) M…" at bounding box center [684, 242] width 483 height 402
click at [803, 442] on html "Ferme Ridelo (1987) EN. 2025 Upgrade Farm Chat Help Info Settings Map printing …" at bounding box center [463, 221] width 926 height 443
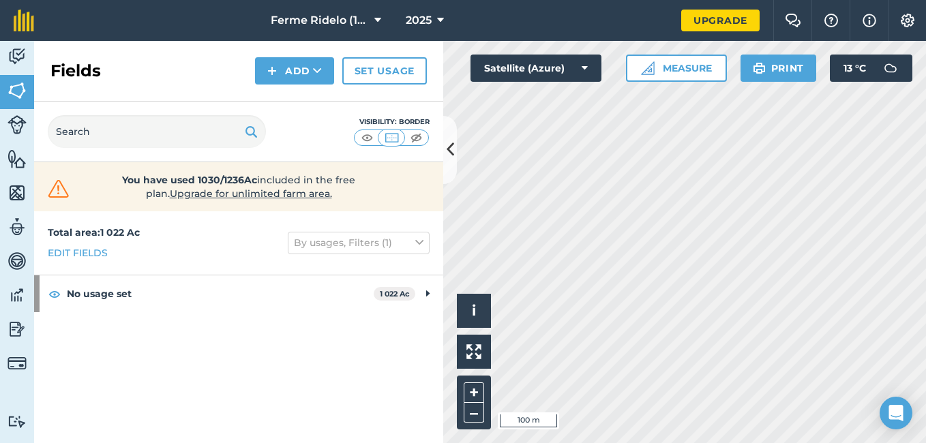
click at [569, 442] on html "Ferme Ridelo (1987) EN. 2025 Upgrade Farm Chat Help Info Settings Map printing …" at bounding box center [463, 221] width 926 height 443
click at [284, 70] on button "Add" at bounding box center [294, 70] width 79 height 27
click at [283, 106] on link "Draw" at bounding box center [294, 102] width 75 height 30
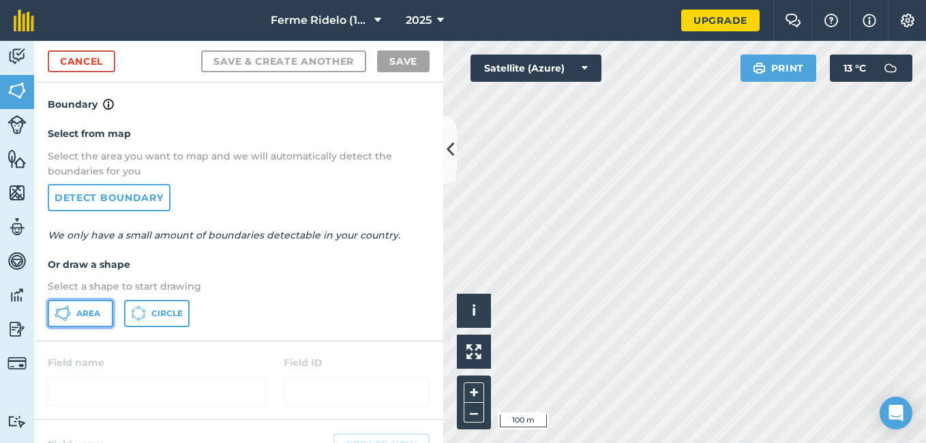
drag, startPoint x: 89, startPoint y: 321, endPoint x: 102, endPoint y: 320, distance: 12.3
click at [90, 321] on button "Area" at bounding box center [80, 313] width 65 height 27
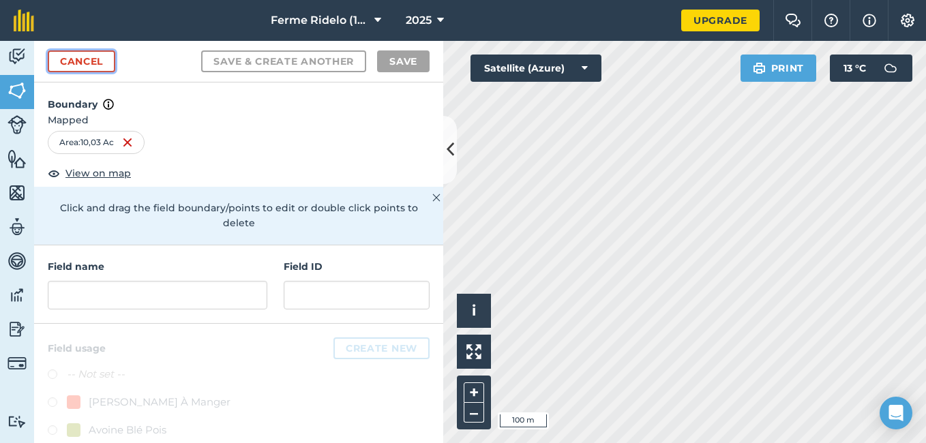
click at [97, 65] on link "Cancel" at bounding box center [81, 61] width 67 height 22
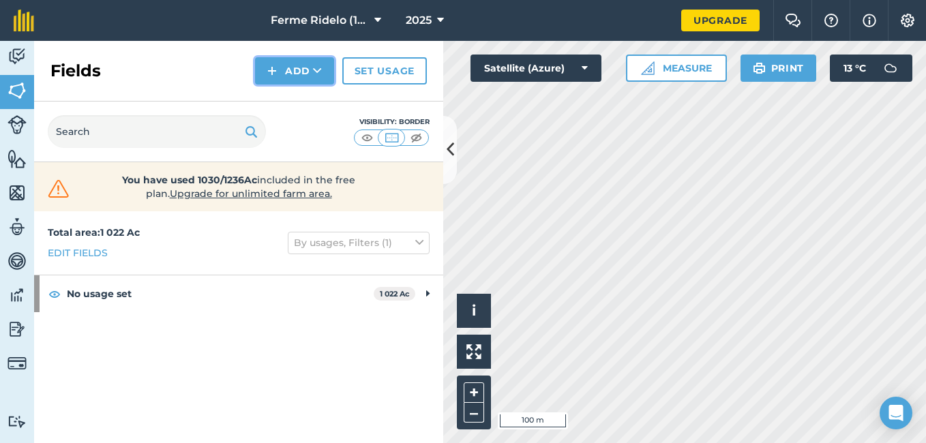
click at [298, 71] on button "Add" at bounding box center [294, 70] width 79 height 27
click at [300, 99] on link "Draw" at bounding box center [294, 102] width 75 height 30
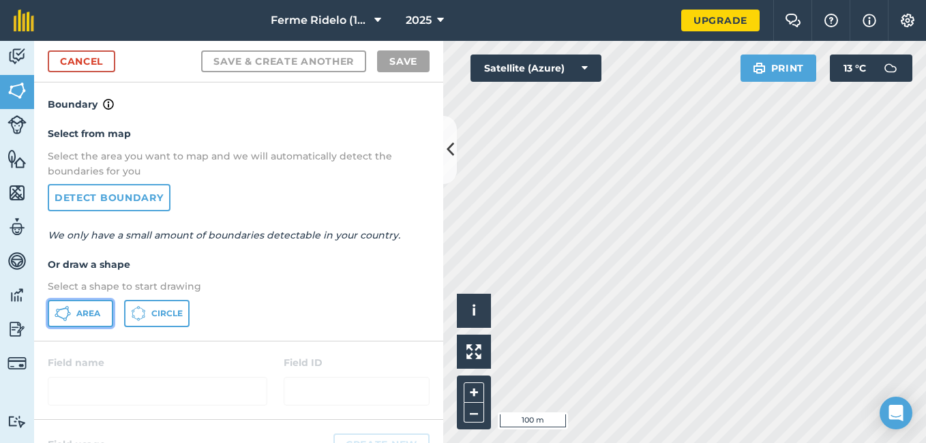
click at [91, 316] on span "Area" at bounding box center [88, 313] width 24 height 11
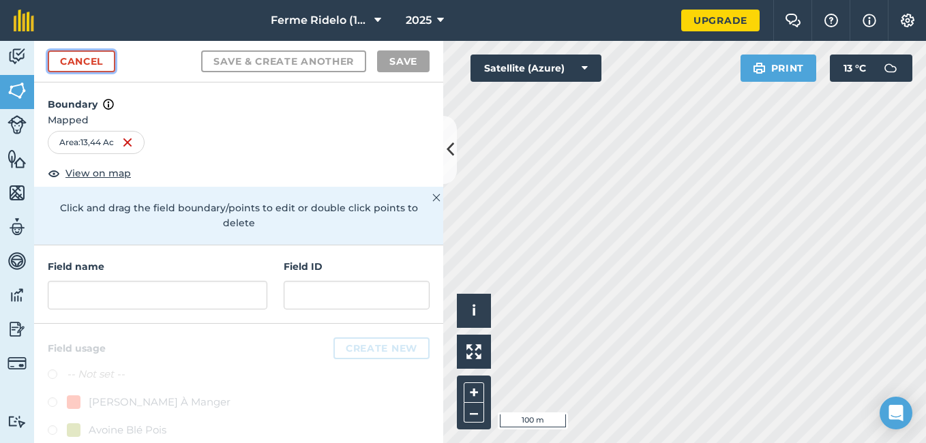
click at [77, 63] on link "Cancel" at bounding box center [81, 61] width 67 height 22
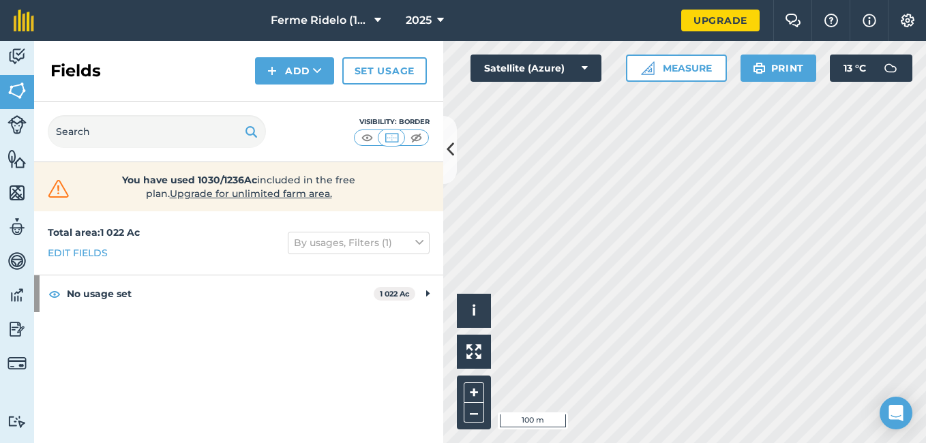
click at [822, 9] on div "Ferme Ridelo (1987) EN. 2025 Upgrade Farm Chat Help Info Settings Map printing …" at bounding box center [463, 221] width 926 height 443
click at [285, 70] on button "Add" at bounding box center [294, 70] width 79 height 27
click at [302, 98] on link "Draw" at bounding box center [294, 102] width 75 height 30
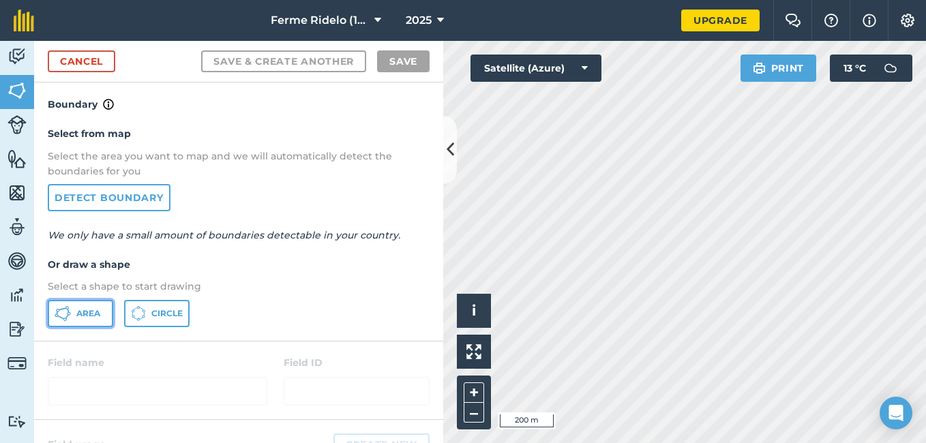
click at [78, 318] on span "Area" at bounding box center [88, 313] width 24 height 11
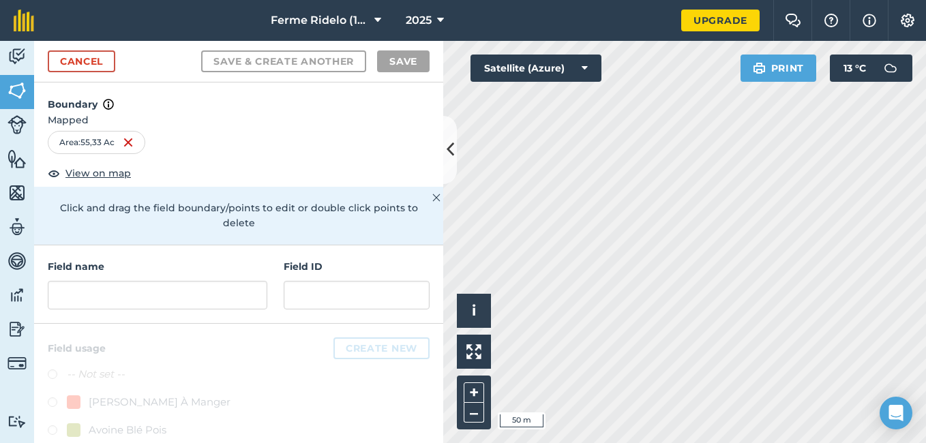
click at [768, 442] on html "Ferme Ridelo (1987) EN. 2025 Upgrade Farm Chat Help Info Settings Map printing …" at bounding box center [463, 221] width 926 height 443
click at [96, 62] on link "Cancel" at bounding box center [81, 61] width 67 height 22
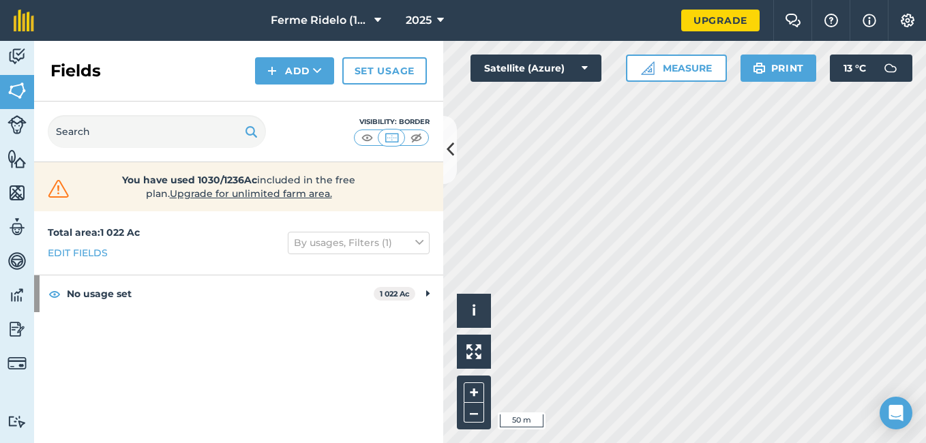
click at [925, 442] on html "Ferme Ridelo (1987) EN. 2025 Upgrade Farm Chat Help Info Settings Map printing …" at bounding box center [463, 221] width 926 height 443
click at [287, 72] on button "Add" at bounding box center [294, 70] width 79 height 27
click at [288, 106] on link "Draw" at bounding box center [294, 102] width 75 height 30
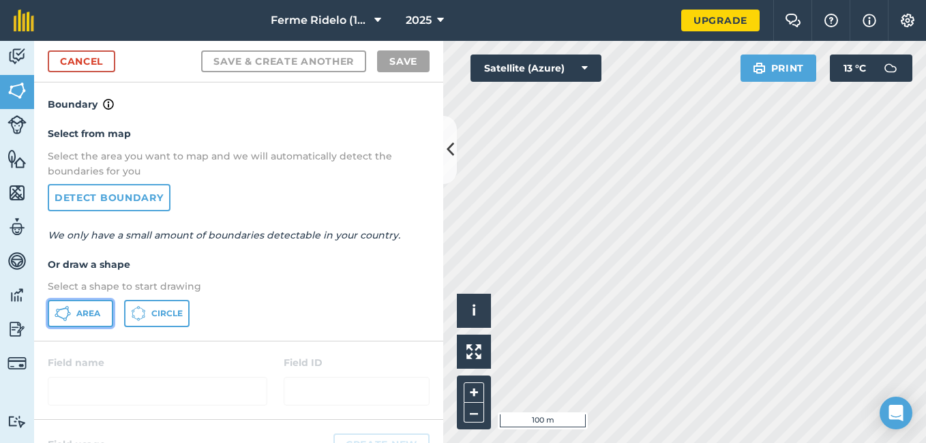
click at [94, 318] on span "Area" at bounding box center [88, 313] width 24 height 11
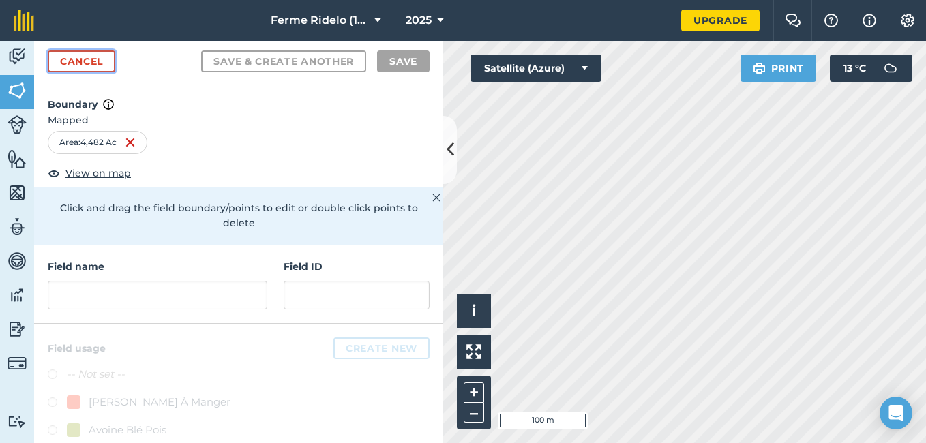
click at [100, 57] on link "Cancel" at bounding box center [81, 61] width 67 height 22
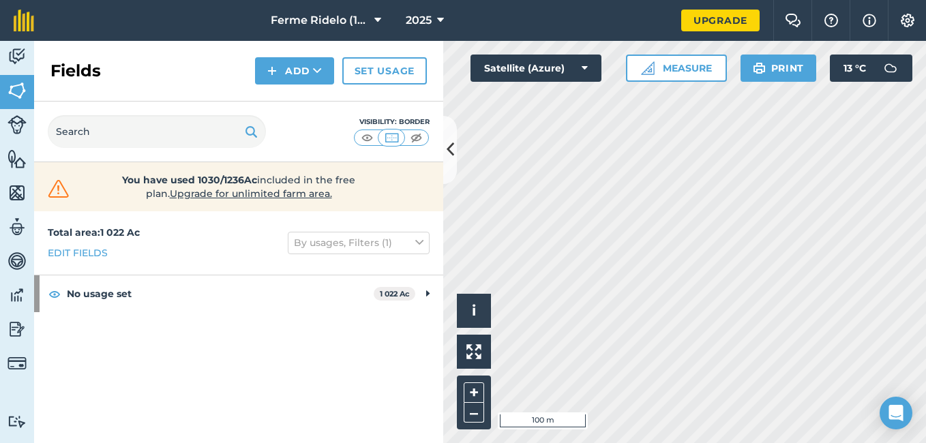
click at [925, 158] on html "Ferme Ridelo (1987) EN. 2025 Upgrade Farm Chat Help Info Settings Map printing …" at bounding box center [463, 221] width 926 height 443
click at [925, 82] on html "Ferme Ridelo (1987) EN. 2025 Upgrade Farm Chat Help Info Settings Map printing …" at bounding box center [463, 221] width 926 height 443
click at [812, 75] on div "Click to start drawing i © 2025 TomTom, Microsoft 100 m + – Satellite (Azure) M…" at bounding box center [684, 242] width 483 height 402
click at [288, 66] on button "Add" at bounding box center [294, 70] width 79 height 27
click at [284, 107] on link "Draw" at bounding box center [294, 102] width 75 height 30
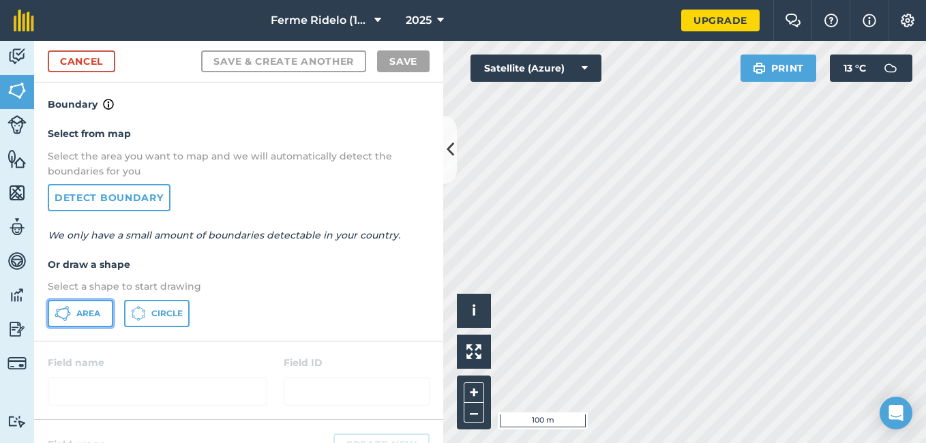
click at [80, 319] on button "Area" at bounding box center [80, 313] width 65 height 27
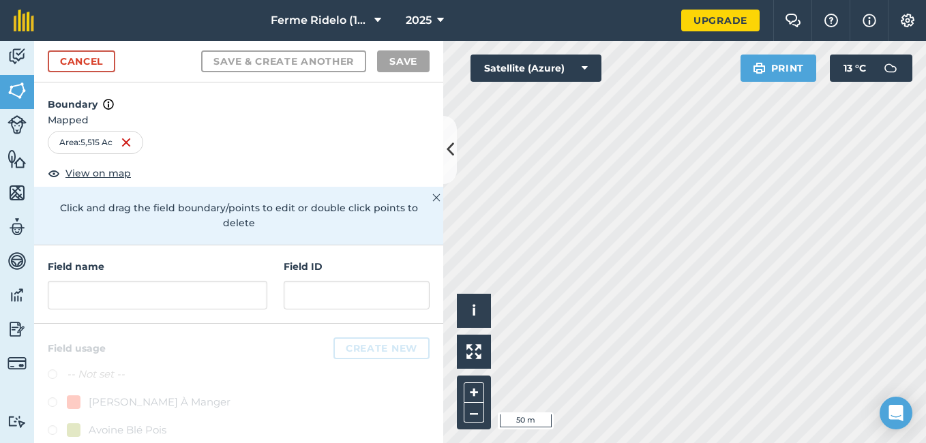
click at [925, 153] on html "Ferme Ridelo (1987) EN. 2025 Upgrade Farm Chat Help Info Settings Map printing …" at bounding box center [463, 221] width 926 height 443
click at [69, 52] on link "Cancel" at bounding box center [81, 61] width 67 height 22
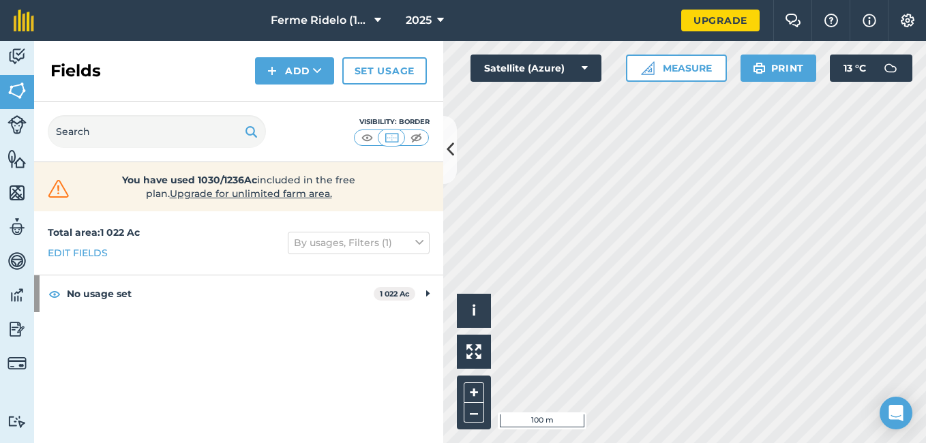
click at [537, 442] on html "Ferme Ridelo (1987) EN. 2025 Upgrade Farm Chat Help Info Settings Map printing …" at bounding box center [463, 221] width 926 height 443
